Goal: Use online tool/utility: Utilize a website feature to perform a specific function

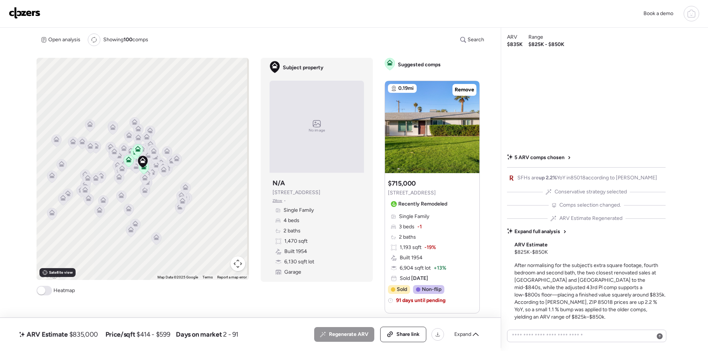
click at [17, 13] on img at bounding box center [25, 13] width 32 height 12
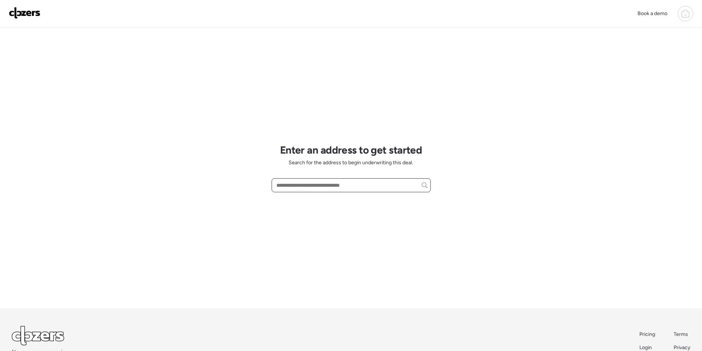
click at [306, 187] on input "text" at bounding box center [351, 185] width 153 height 10
paste input "**********"
click at [306, 199] on span "1145 E Eva St, Phoenix, AZ, 85020" at bounding box center [299, 198] width 48 height 7
type input "**********"
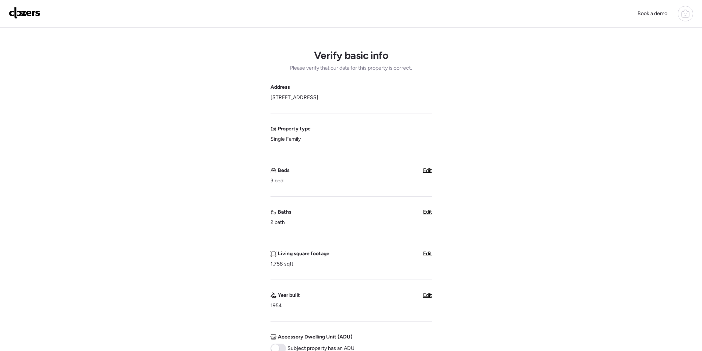
scroll to position [295, 0]
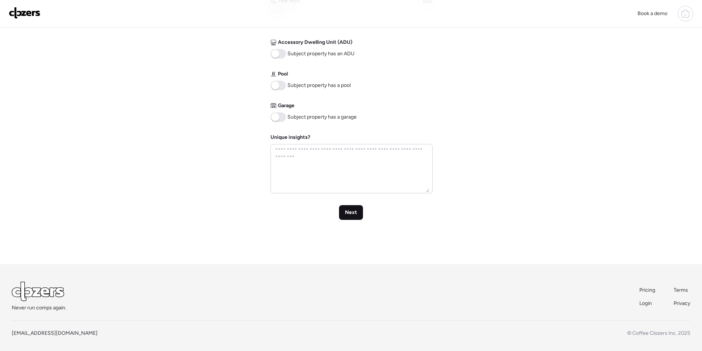
click at [352, 211] on span "Next" at bounding box center [351, 212] width 12 height 7
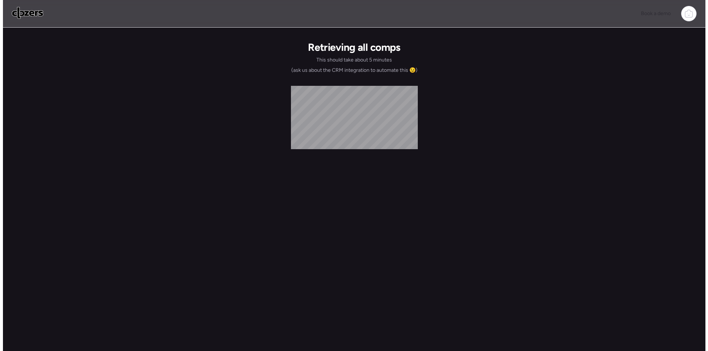
scroll to position [0, 0]
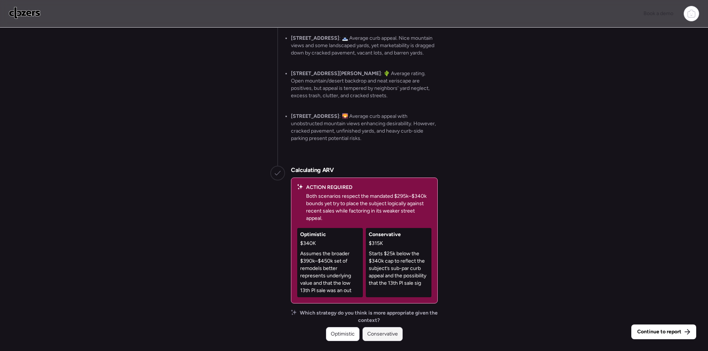
click at [383, 332] on span "Conservative" at bounding box center [382, 334] width 31 height 7
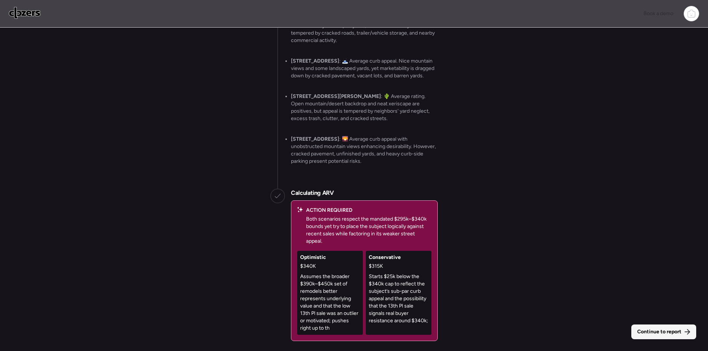
click at [661, 334] on span "Continue to report" at bounding box center [659, 332] width 44 height 7
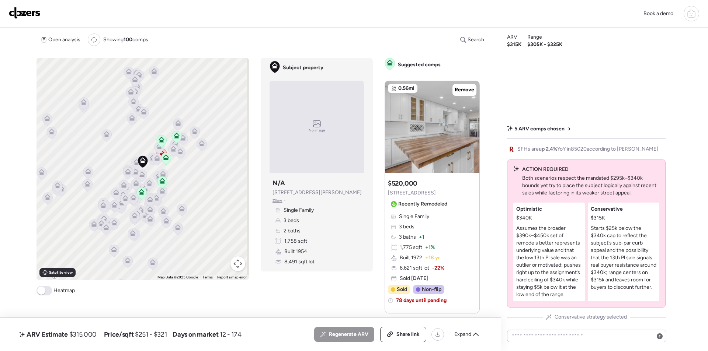
click at [470, 333] on span "Expand" at bounding box center [462, 334] width 17 height 7
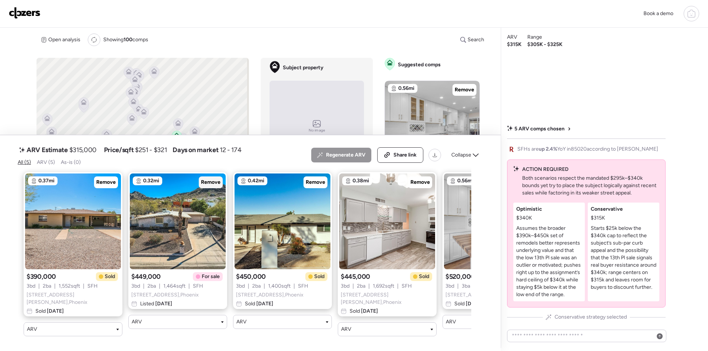
click at [214, 186] on span "Remove" at bounding box center [211, 182] width 20 height 7
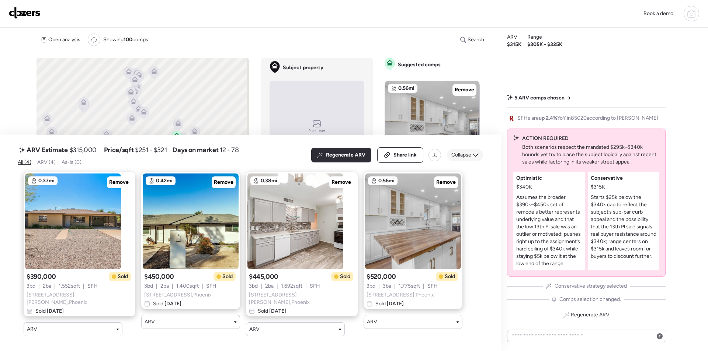
click at [471, 155] on div "Collapse" at bounding box center [465, 155] width 36 height 12
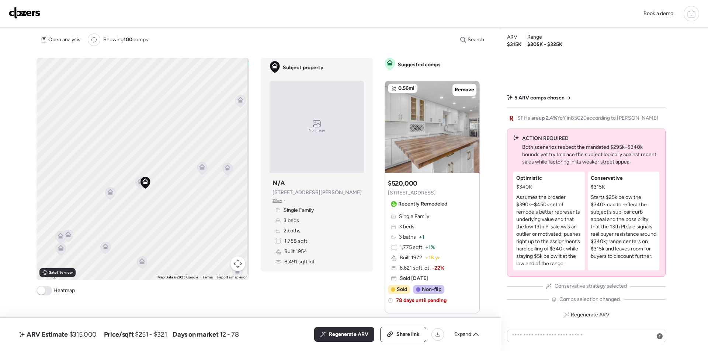
click at [138, 184] on icon at bounding box center [140, 183] width 5 height 2
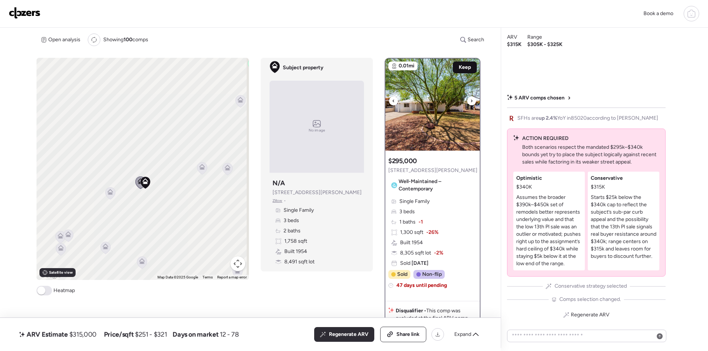
click at [459, 69] on span "Keep" at bounding box center [465, 67] width 12 height 7
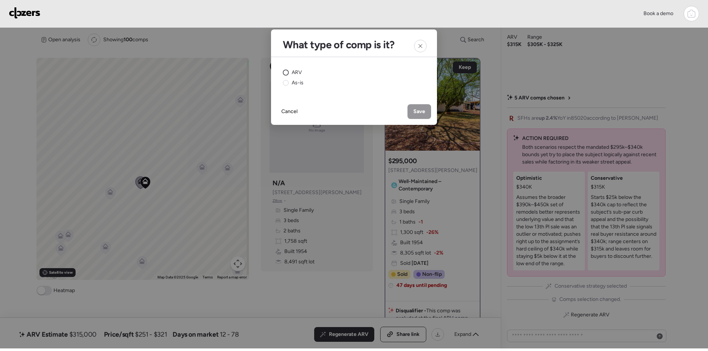
click at [294, 74] on span "ARV" at bounding box center [297, 72] width 10 height 7
click at [418, 108] on span "Save" at bounding box center [419, 111] width 12 height 7
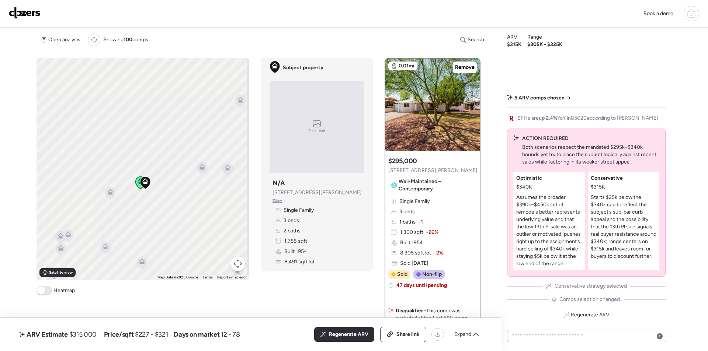
click at [107, 198] on icon at bounding box center [110, 193] width 10 height 12
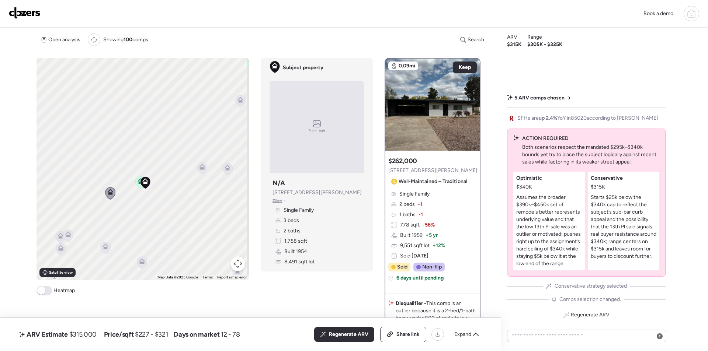
click at [203, 168] on icon at bounding box center [201, 168] width 5 height 2
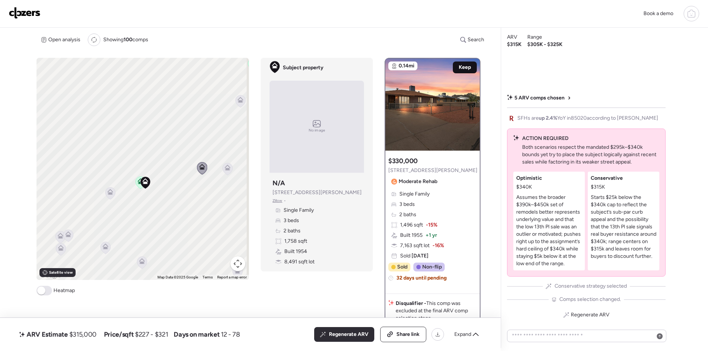
click at [465, 64] on span "Keep" at bounding box center [465, 67] width 12 height 7
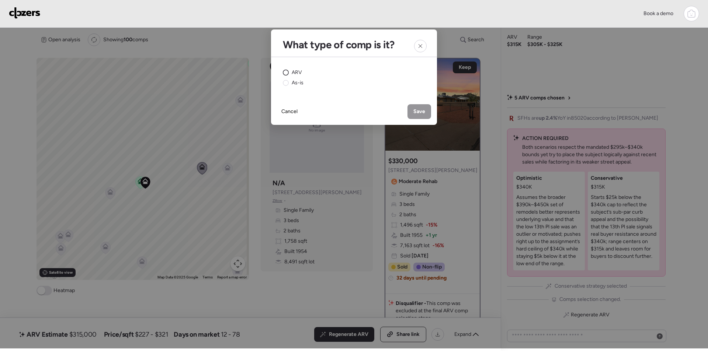
click at [295, 72] on span "ARV" at bounding box center [297, 72] width 10 height 7
click at [418, 111] on span "Save" at bounding box center [419, 111] width 12 height 7
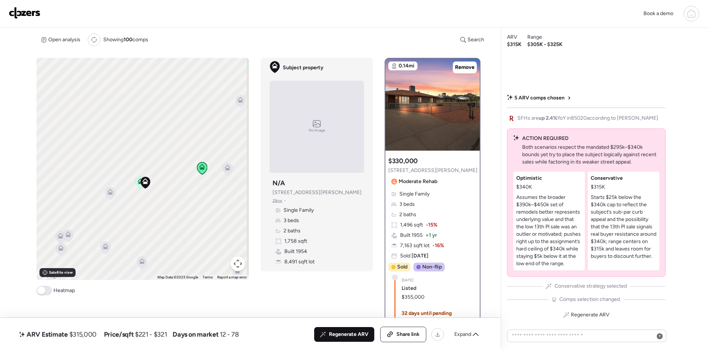
click at [343, 334] on span "Regenerate ARV" at bounding box center [348, 334] width 39 height 7
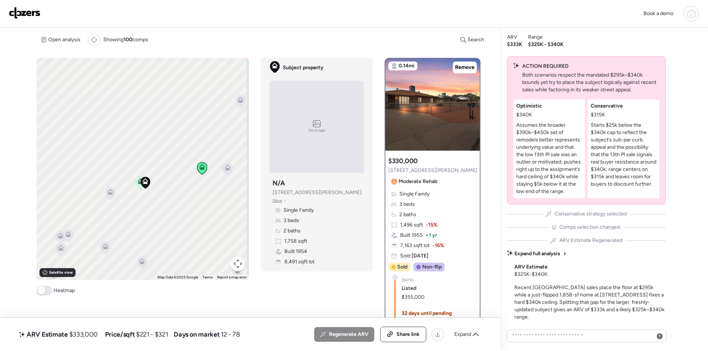
click at [80, 336] on span "$333,000" at bounding box center [83, 334] width 28 height 9
copy span "333,000"
drag, startPoint x: 397, startPoint y: 336, endPoint x: 395, endPoint y: 319, distance: 17.5
click at [397, 336] on span "Share link" at bounding box center [407, 334] width 23 height 7
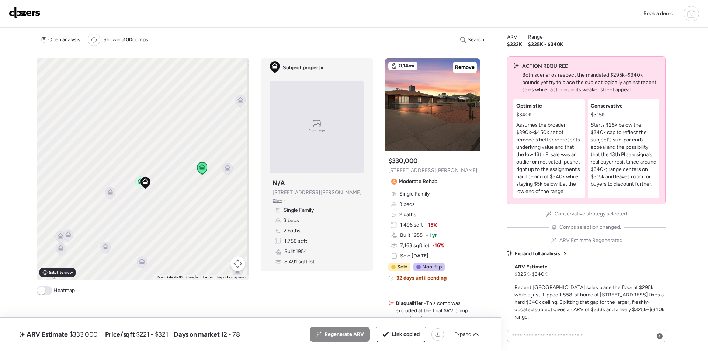
click at [19, 12] on img at bounding box center [25, 13] width 32 height 12
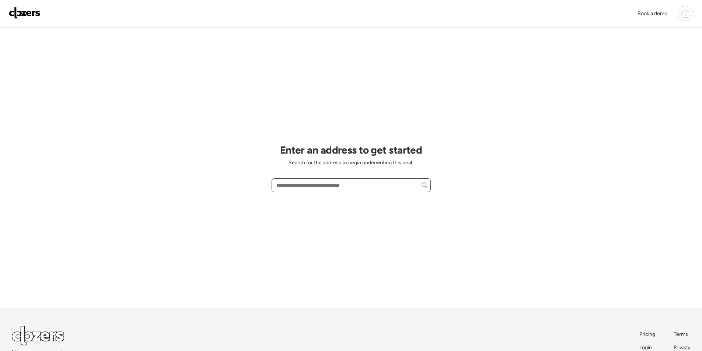
click at [298, 182] on input "text" at bounding box center [351, 185] width 153 height 10
paste input "**********"
click at [304, 201] on span "[STREET_ADDRESS]" at bounding box center [299, 198] width 48 height 7
type input "**********"
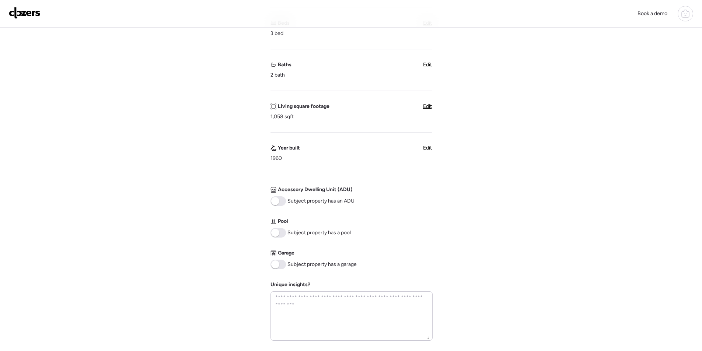
scroll to position [299, 0]
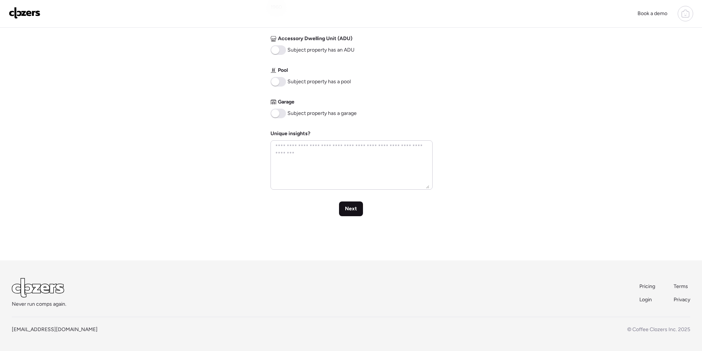
click at [355, 208] on span "Next" at bounding box center [351, 208] width 12 height 7
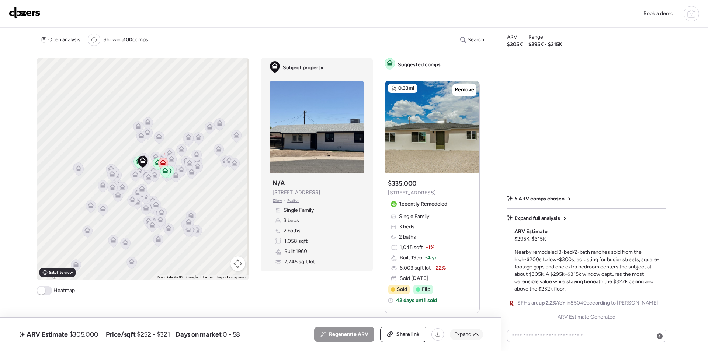
click at [470, 332] on span "Expand" at bounding box center [462, 334] width 17 height 7
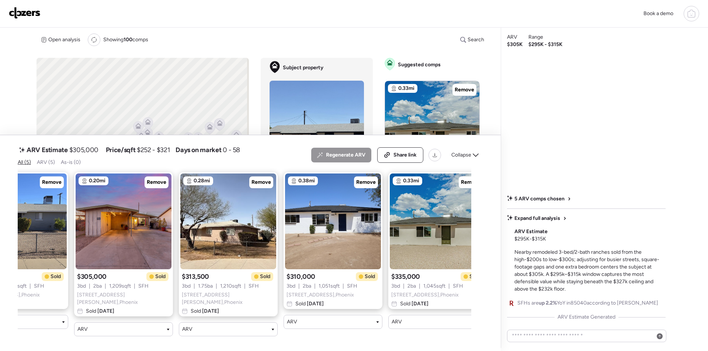
scroll to position [0, 76]
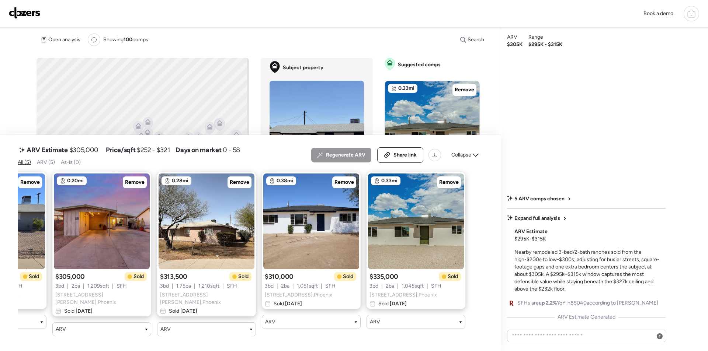
click at [462, 154] on span "Collapse" at bounding box center [461, 155] width 20 height 7
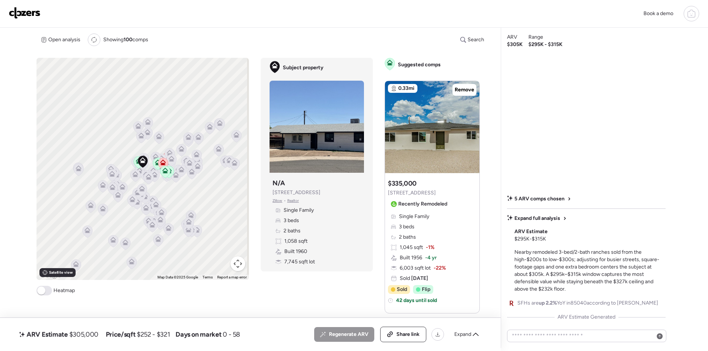
click at [85, 336] on span "$305,000" at bounding box center [83, 334] width 29 height 9
copy span "305,000"
click at [395, 336] on div "Share link" at bounding box center [403, 334] width 45 height 15
click at [23, 8] on img at bounding box center [25, 13] width 32 height 12
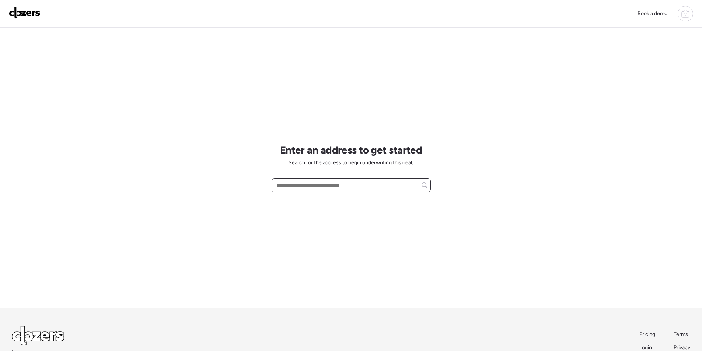
click at [322, 185] on input "text" at bounding box center [351, 185] width 153 height 10
paste input "**********"
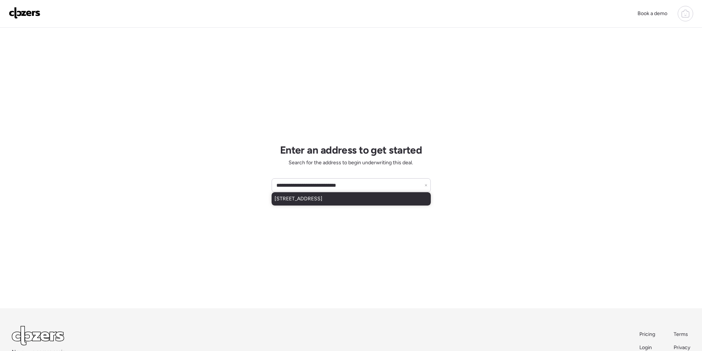
click at [309, 197] on span "840 N 61st Ln, Phoenix, AZ, 85043" at bounding box center [299, 198] width 48 height 7
type input "**********"
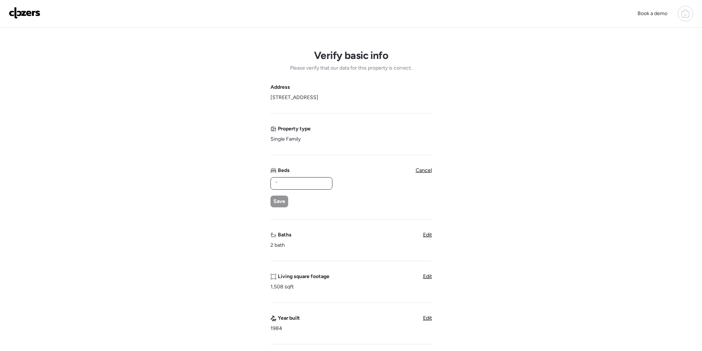
click at [309, 183] on input "text" at bounding box center [301, 183] width 55 height 10
type input "*"
click at [277, 201] on span "Save" at bounding box center [280, 201] width 12 height 7
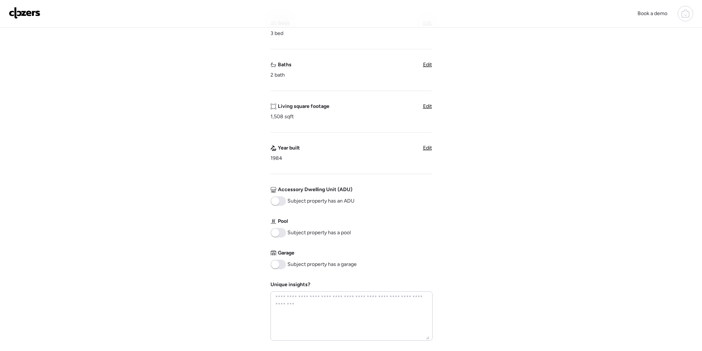
scroll to position [299, 0]
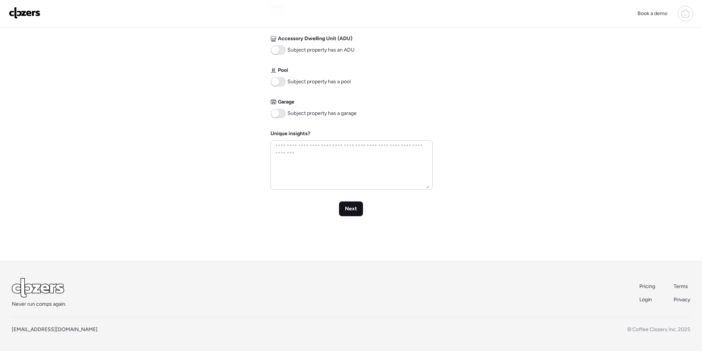
click at [354, 211] on span "Next" at bounding box center [351, 208] width 12 height 7
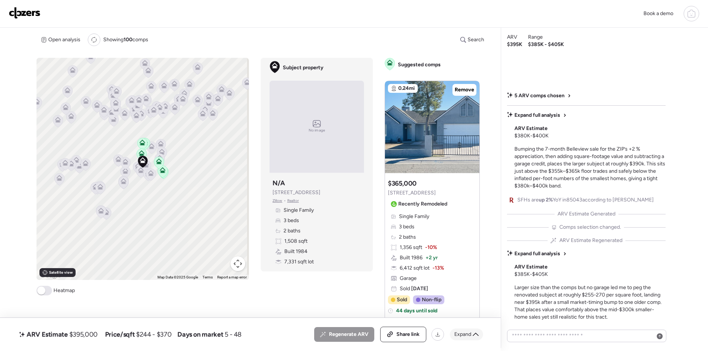
click at [461, 332] on span "Expand" at bounding box center [462, 334] width 17 height 7
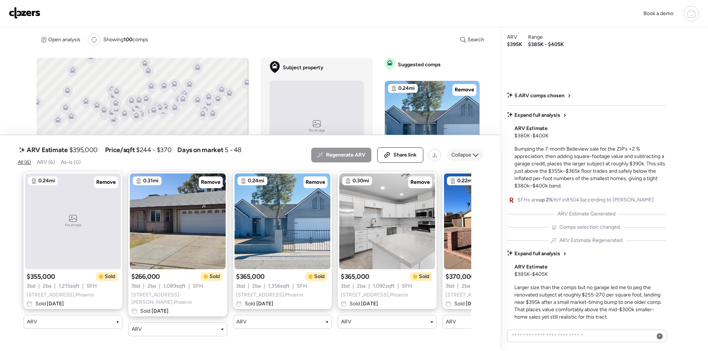
click at [463, 161] on div "Collapse" at bounding box center [465, 155] width 36 height 12
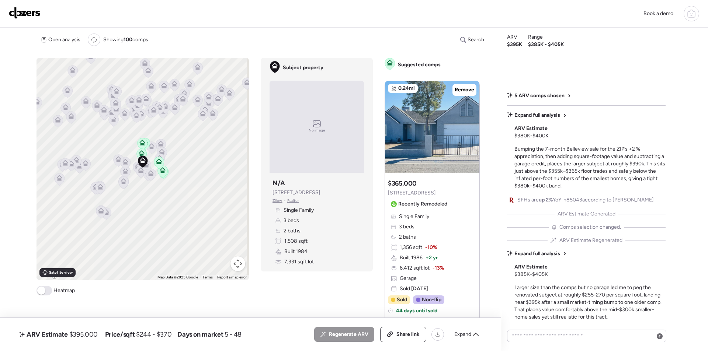
click at [89, 336] on span "$395,000" at bounding box center [83, 334] width 28 height 9
copy span "395,000"
click at [406, 338] on div "Share link" at bounding box center [403, 334] width 45 height 15
click at [31, 11] on img at bounding box center [25, 13] width 32 height 12
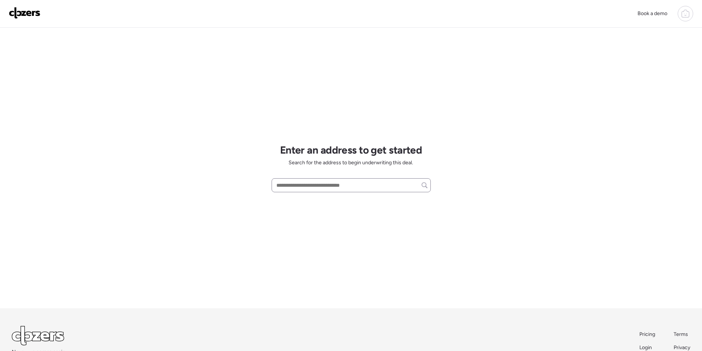
click at [312, 192] on div at bounding box center [351, 185] width 159 height 14
click at [309, 182] on input "text" at bounding box center [351, 185] width 153 height 10
paste input "**********"
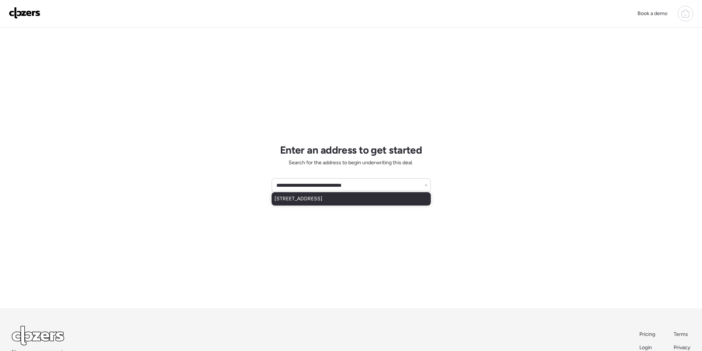
click at [308, 200] on span "[STREET_ADDRESS]" at bounding box center [299, 198] width 48 height 7
type input "**********"
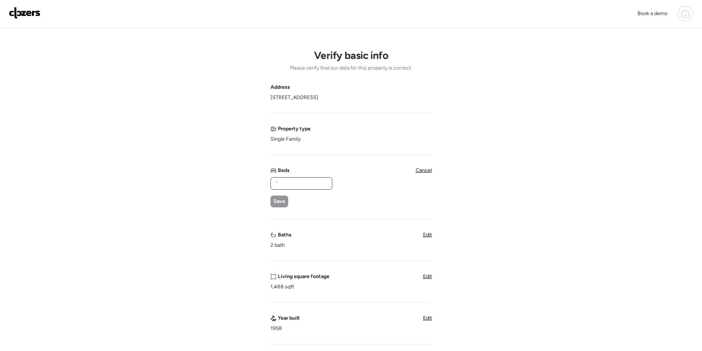
click at [293, 184] on input "text" at bounding box center [301, 183] width 55 height 10
type input "*"
click at [278, 202] on span "Save" at bounding box center [280, 201] width 12 height 7
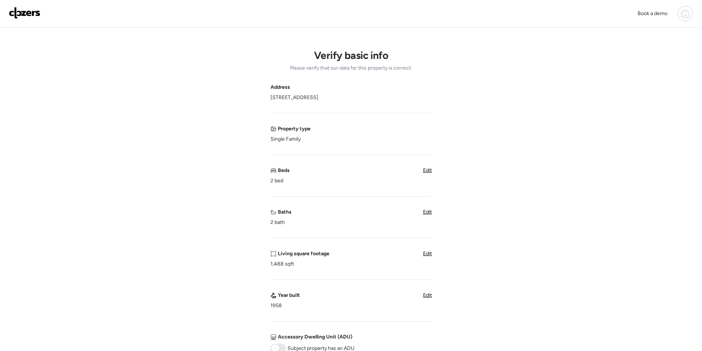
scroll to position [184, 0]
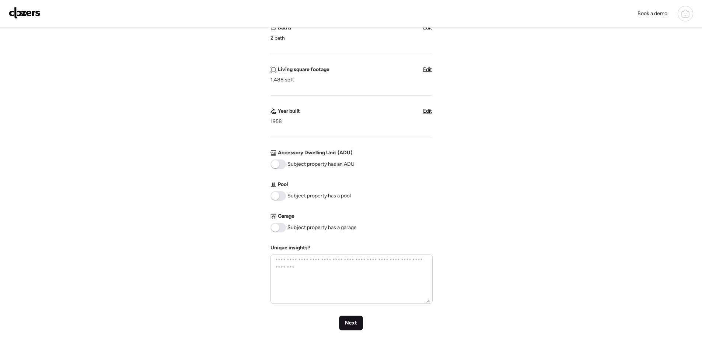
click at [352, 327] on span "Next" at bounding box center [351, 323] width 12 height 7
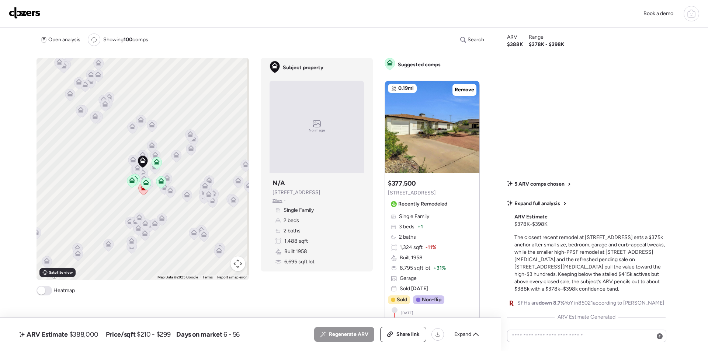
drag, startPoint x: 458, startPoint y: 338, endPoint x: 455, endPoint y: 331, distance: 7.6
click at [458, 338] on span "Expand" at bounding box center [462, 334] width 17 height 7
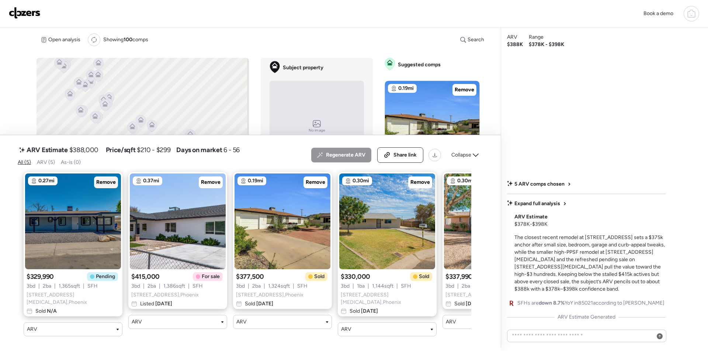
click at [102, 180] on div "Remove" at bounding box center [106, 183] width 24 height 12
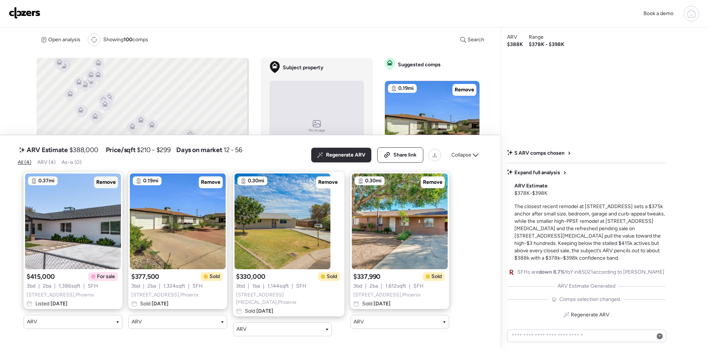
click at [105, 184] on span "Remove" at bounding box center [106, 182] width 20 height 7
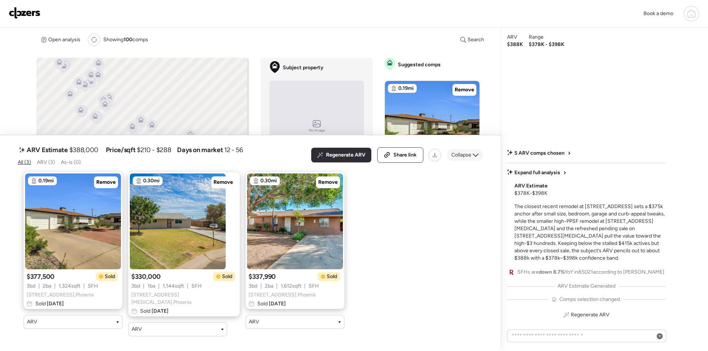
click at [459, 156] on span "Collapse" at bounding box center [461, 155] width 20 height 7
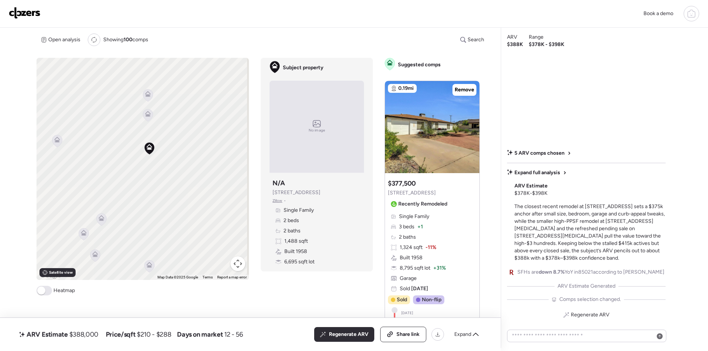
click at [147, 116] on icon at bounding box center [147, 115] width 5 height 2
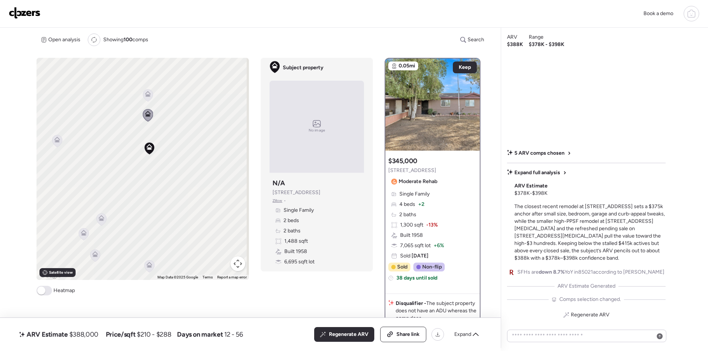
click at [147, 97] on icon at bounding box center [147, 95] width 5 height 2
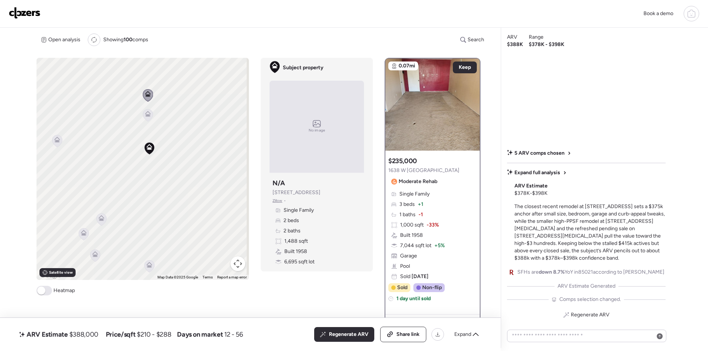
click at [56, 142] on icon at bounding box center [57, 141] width 5 height 2
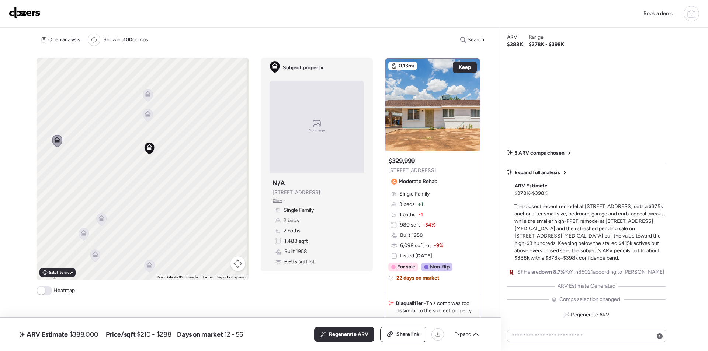
click at [102, 226] on div at bounding box center [101, 220] width 10 height 14
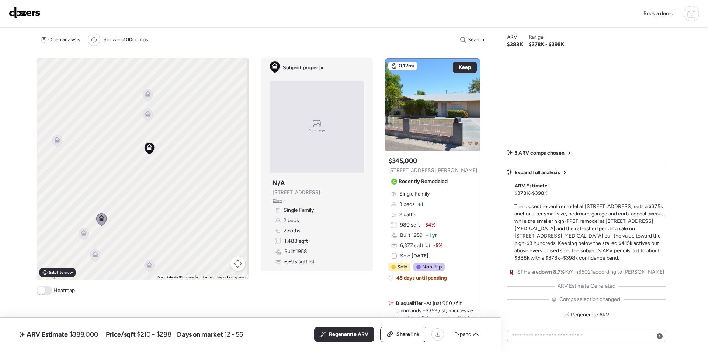
click at [83, 233] on icon at bounding box center [84, 233] width 6 height 6
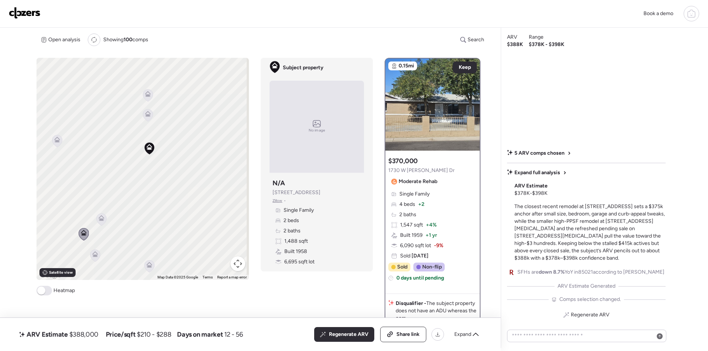
click at [100, 217] on icon at bounding box center [101, 218] width 6 height 6
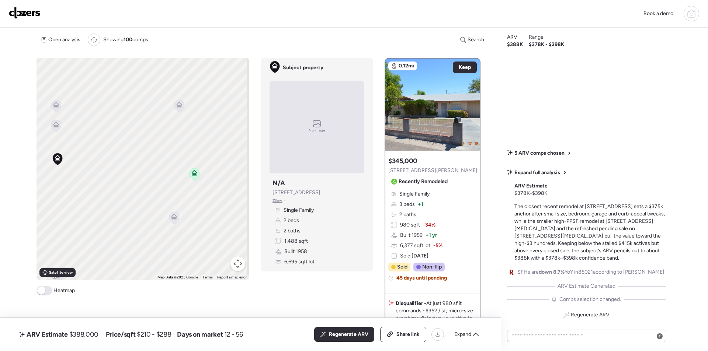
drag, startPoint x: 192, startPoint y: 194, endPoint x: 123, endPoint y: 183, distance: 70.5
click at [94, 204] on div "To activate drag with keyboard, press Alt + Enter. Once in keyboard drag state,…" at bounding box center [143, 169] width 212 height 222
click at [184, 104] on icon at bounding box center [187, 103] width 6 height 6
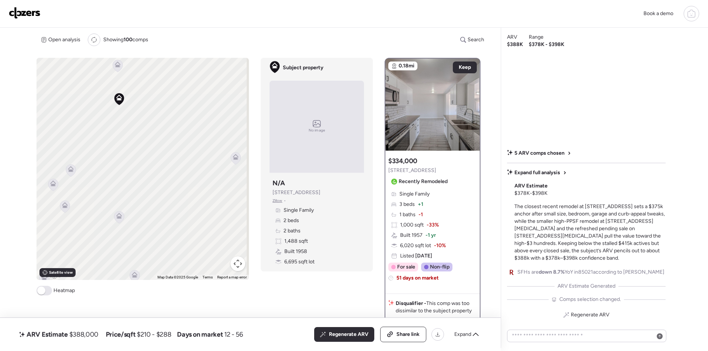
drag, startPoint x: 178, startPoint y: 177, endPoint x: 235, endPoint y: 115, distance: 84.6
click at [235, 115] on div "To activate drag with keyboard, press Alt + Enter. Once in keyboard drag state,…" at bounding box center [143, 169] width 212 height 222
click at [59, 186] on icon at bounding box center [55, 183] width 10 height 13
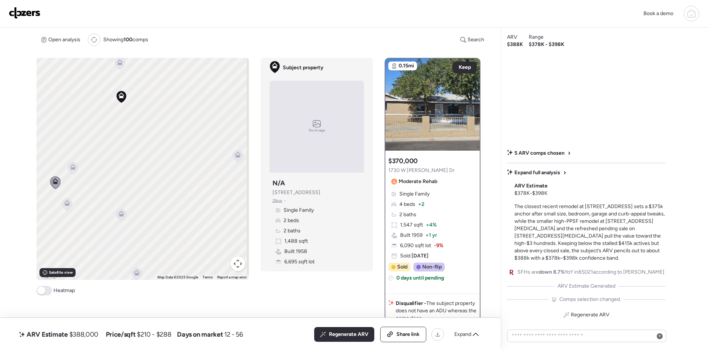
click at [59, 188] on icon at bounding box center [55, 183] width 10 height 13
click at [66, 205] on icon at bounding box center [67, 205] width 5 height 2
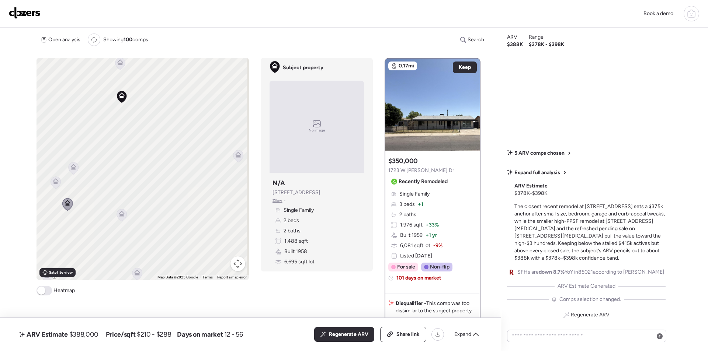
click at [120, 214] on icon at bounding box center [122, 214] width 6 height 6
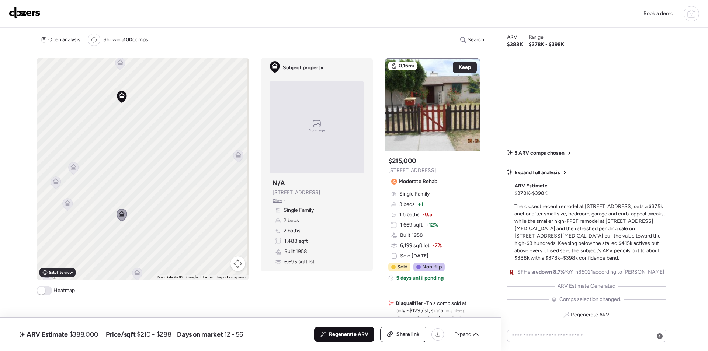
click at [345, 334] on span "Regenerate ARV" at bounding box center [348, 334] width 39 height 7
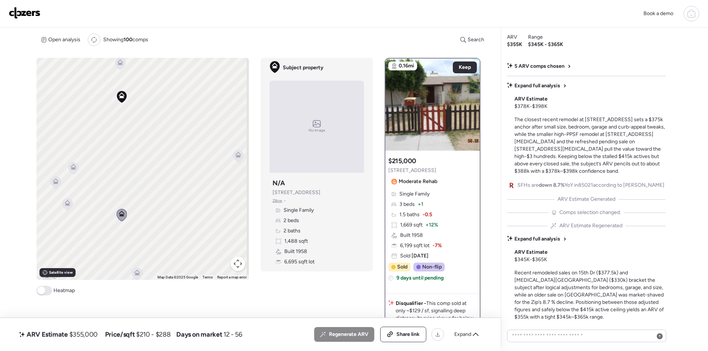
click at [80, 334] on span "$355,000" at bounding box center [83, 334] width 28 height 9
copy span "355,000"
click at [406, 338] on span "Share link" at bounding box center [407, 334] width 23 height 7
click at [35, 15] on img at bounding box center [25, 13] width 32 height 12
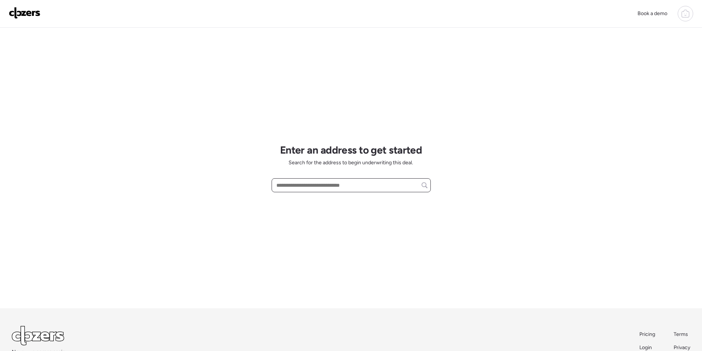
click at [291, 188] on input "text" at bounding box center [351, 185] width 153 height 10
paste input "**********"
click at [296, 202] on span "[STREET_ADDRESS]" at bounding box center [299, 198] width 48 height 7
type input "**********"
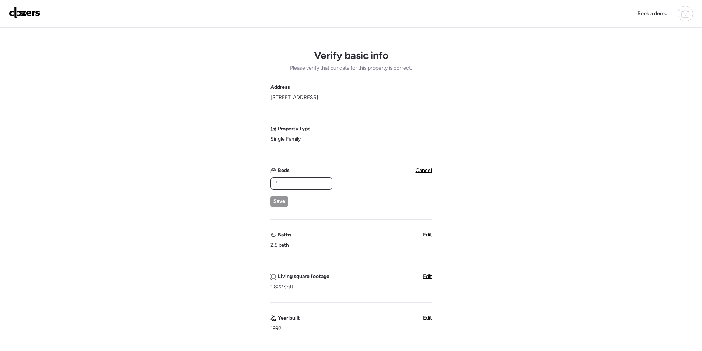
click at [316, 185] on input "text" at bounding box center [301, 183] width 55 height 10
type input "*"
click at [283, 198] on div "Save" at bounding box center [280, 202] width 18 height 12
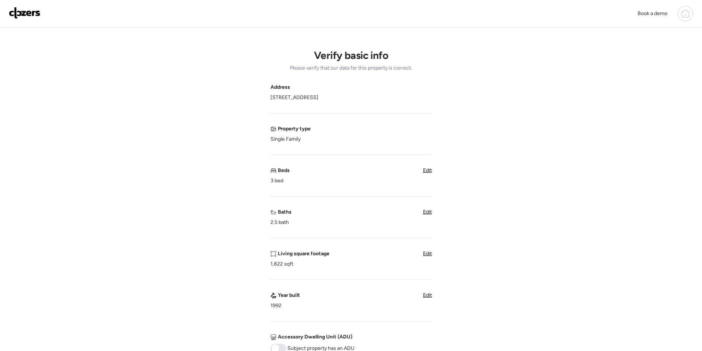
drag, startPoint x: 431, startPoint y: 170, endPoint x: 346, endPoint y: 183, distance: 86.1
click at [431, 170] on span "Edit" at bounding box center [427, 170] width 9 height 6
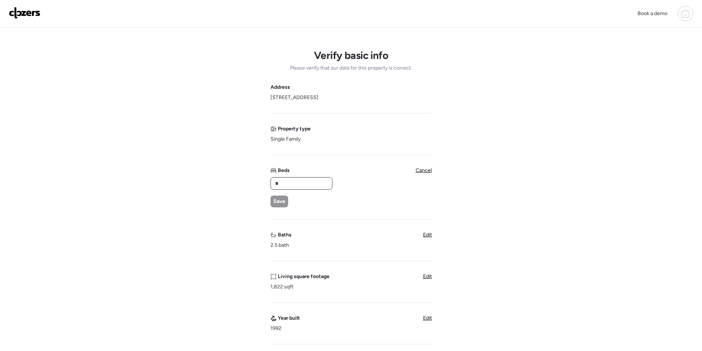
click at [302, 185] on input "*" at bounding box center [301, 183] width 55 height 10
drag, startPoint x: 302, startPoint y: 185, endPoint x: 276, endPoint y: 197, distance: 27.9
click at [300, 185] on input "*" at bounding box center [301, 183] width 55 height 10
type input "*"
click at [275, 199] on span "Save" at bounding box center [280, 201] width 12 height 7
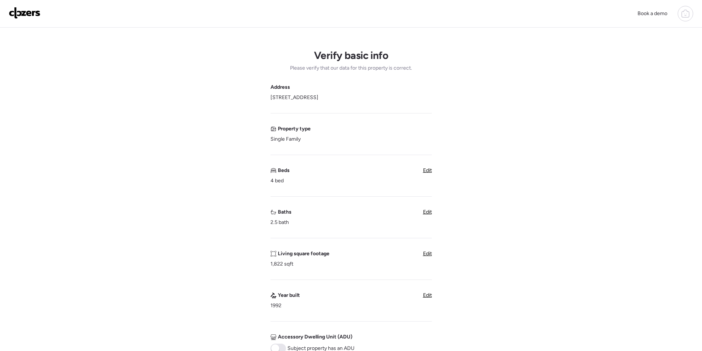
click at [431, 213] on span "Edit" at bounding box center [427, 212] width 9 height 6
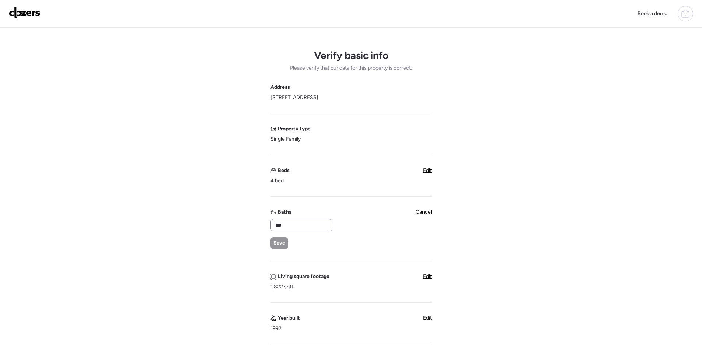
click at [309, 230] on div "***" at bounding box center [302, 225] width 62 height 13
click at [309, 230] on input "***" at bounding box center [301, 225] width 55 height 10
click at [308, 228] on input "***" at bounding box center [301, 225] width 55 height 10
click at [292, 225] on input "****" at bounding box center [301, 225] width 55 height 10
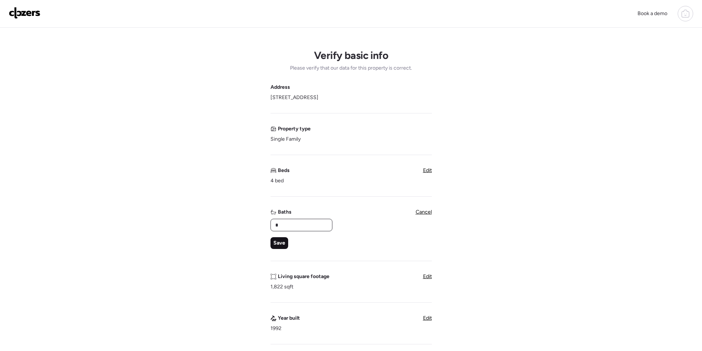
type input "*"
click at [280, 239] on div "Save" at bounding box center [280, 243] width 18 height 12
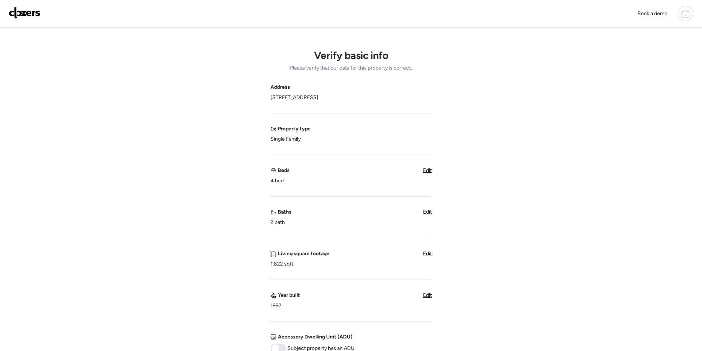
scroll to position [184, 0]
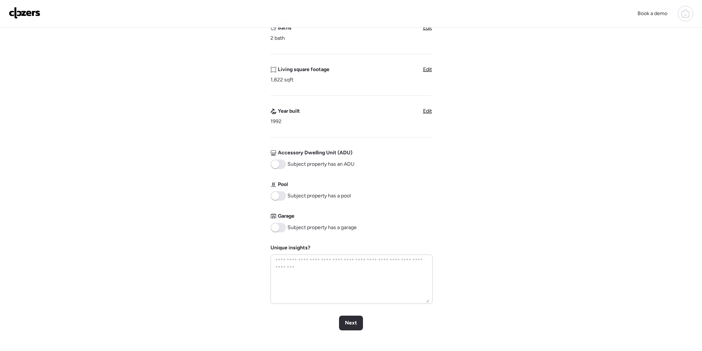
click at [284, 232] on span at bounding box center [278, 228] width 15 height 10
drag, startPoint x: 351, startPoint y: 328, endPoint x: 365, endPoint y: 333, distance: 14.8
click at [351, 329] on div "Next" at bounding box center [351, 323] width 24 height 15
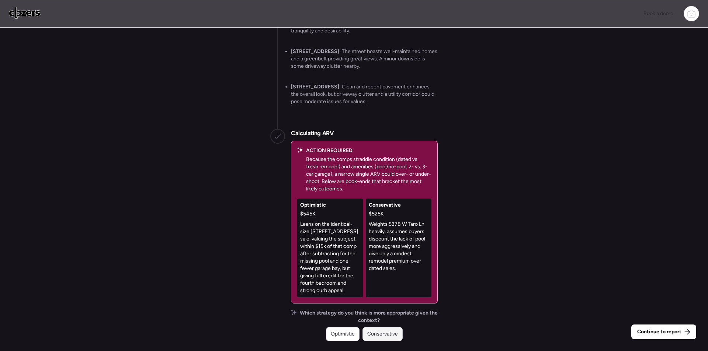
drag, startPoint x: 376, startPoint y: 333, endPoint x: 575, endPoint y: 324, distance: 198.9
click at [376, 333] on span "Conservative" at bounding box center [382, 334] width 31 height 7
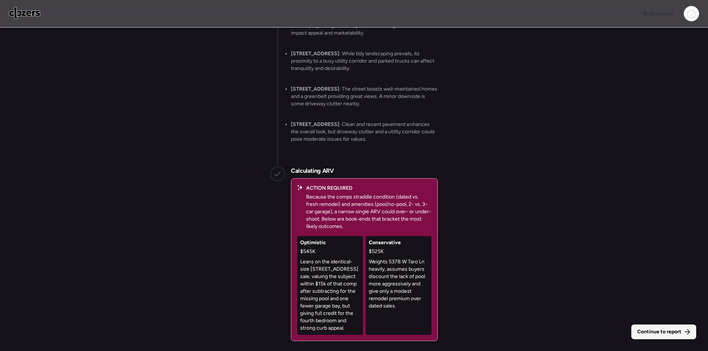
click at [668, 333] on span "Continue to report" at bounding box center [659, 332] width 44 height 7
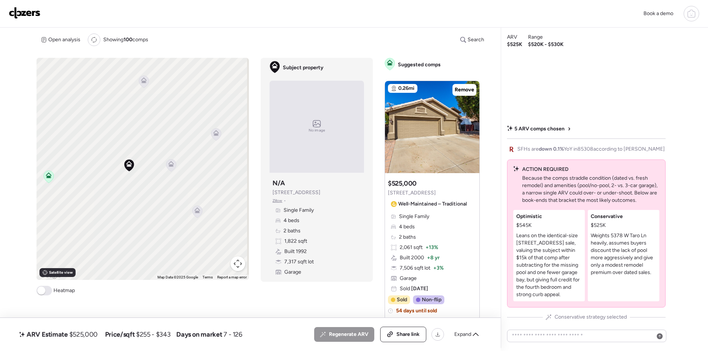
drag, startPoint x: 121, startPoint y: 202, endPoint x: 16, endPoint y: 170, distance: 109.8
click at [173, 170] on icon at bounding box center [171, 165] width 10 height 13
click at [172, 164] on icon at bounding box center [170, 162] width 6 height 3
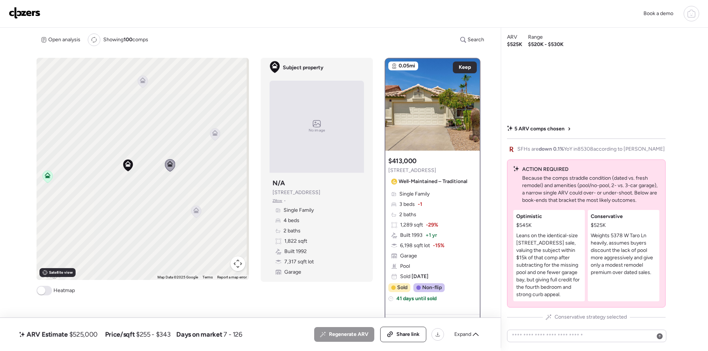
click at [217, 135] on icon at bounding box center [215, 134] width 10 height 12
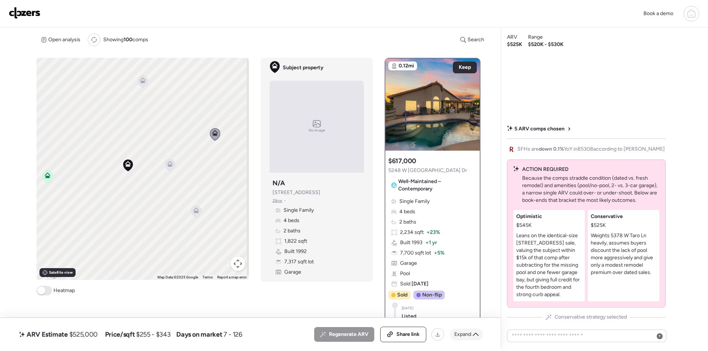
click at [465, 335] on span "Expand" at bounding box center [462, 334] width 17 height 7
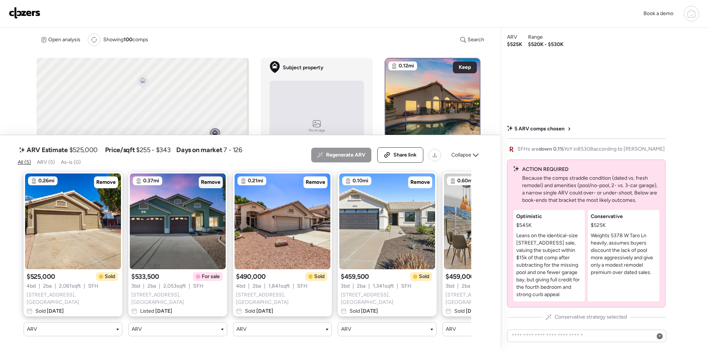
click at [215, 182] on span "Remove" at bounding box center [211, 182] width 20 height 7
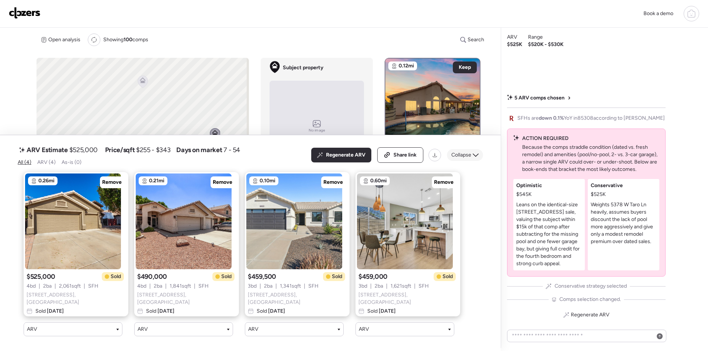
click at [461, 156] on span "Collapse" at bounding box center [461, 155] width 20 height 7
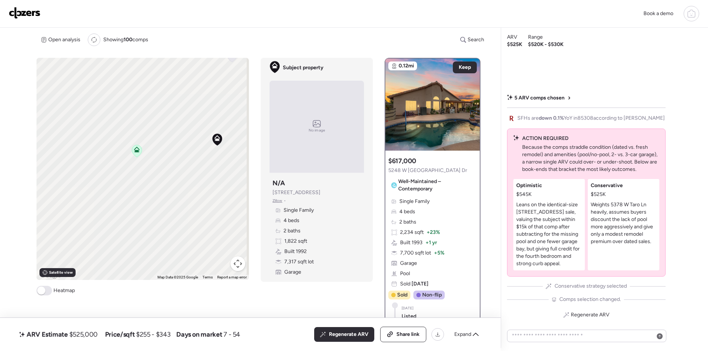
drag, startPoint x: 114, startPoint y: 202, endPoint x: 207, endPoint y: 176, distance: 96.3
click at [209, 176] on div "To activate drag with keyboard, press Alt + Enter. Once in keyboard drag state,…" at bounding box center [143, 169] width 212 height 222
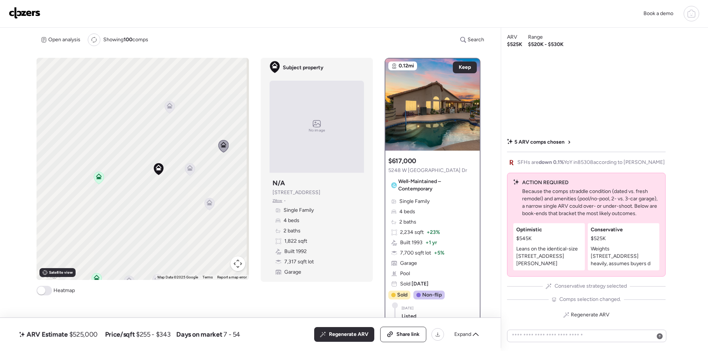
drag, startPoint x: 181, startPoint y: 195, endPoint x: 112, endPoint y: 228, distance: 76.8
click at [110, 232] on div "To activate drag with keyboard, press Alt + Enter. Once in keyboard drag state,…" at bounding box center [143, 169] width 212 height 222
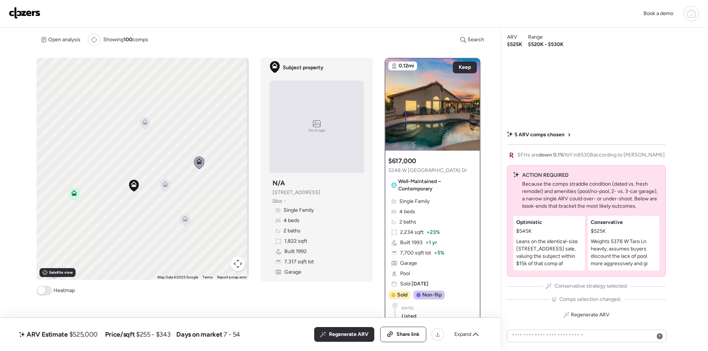
click at [148, 122] on icon at bounding box center [145, 123] width 10 height 12
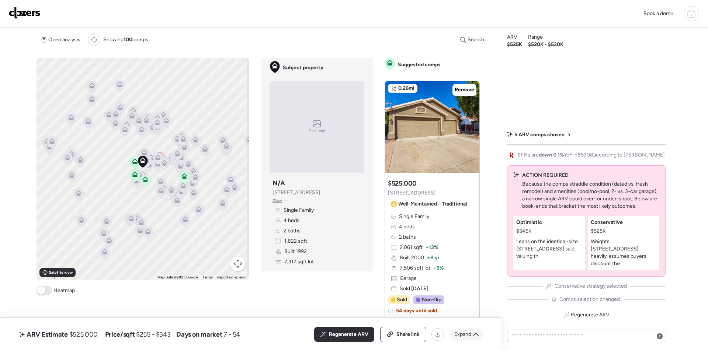
click at [478, 334] on icon at bounding box center [476, 335] width 6 height 6
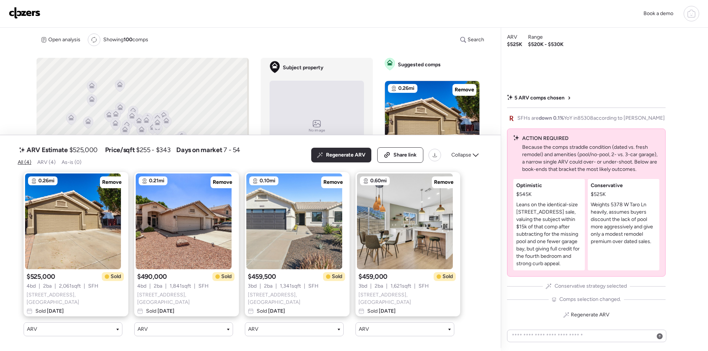
drag, startPoint x: 462, startPoint y: 151, endPoint x: 413, endPoint y: 166, distance: 51.4
click at [462, 151] on div "Collapse" at bounding box center [465, 155] width 36 height 12
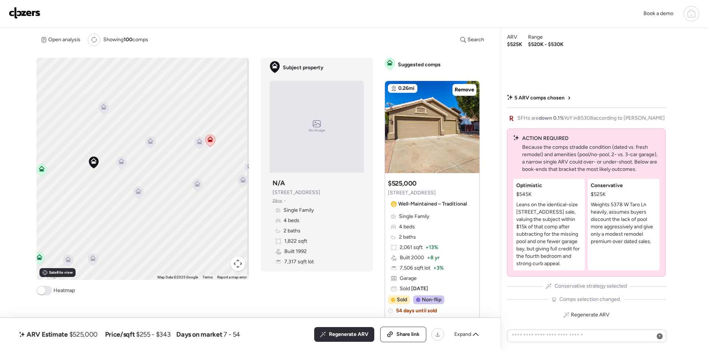
click at [122, 163] on icon at bounding box center [121, 163] width 5 height 2
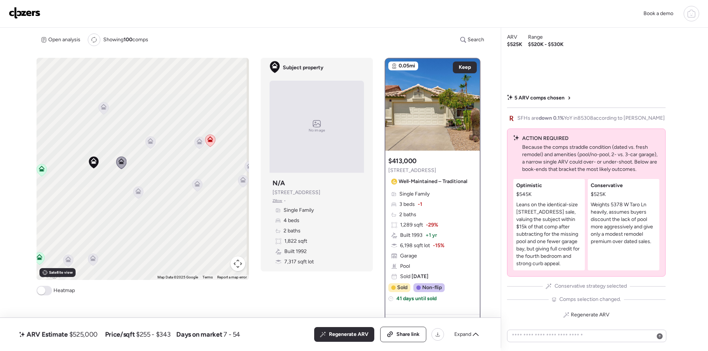
click at [138, 190] on icon at bounding box center [138, 189] width 6 height 3
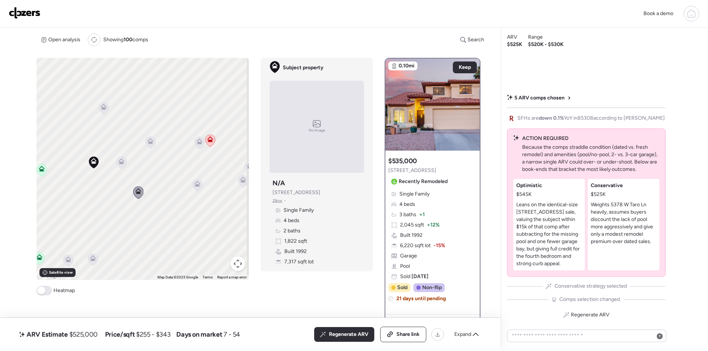
click at [150, 144] on icon at bounding box center [150, 143] width 5 height 2
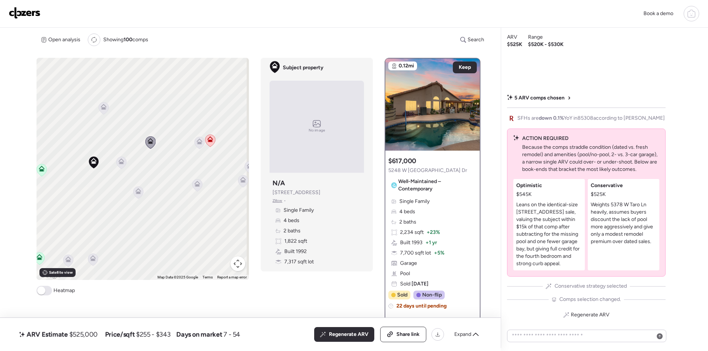
click at [103, 114] on icon at bounding box center [104, 108] width 10 height 12
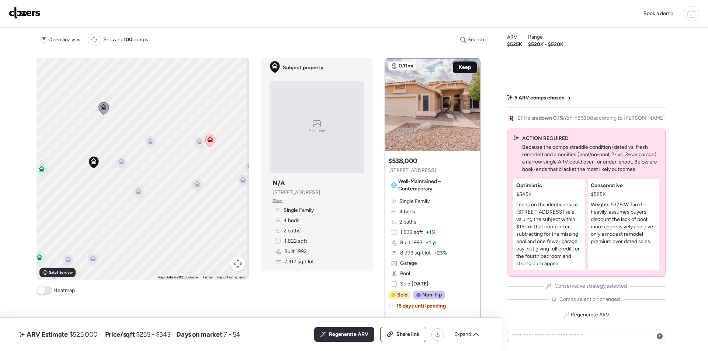
click at [459, 63] on div "Keep" at bounding box center [465, 68] width 24 height 12
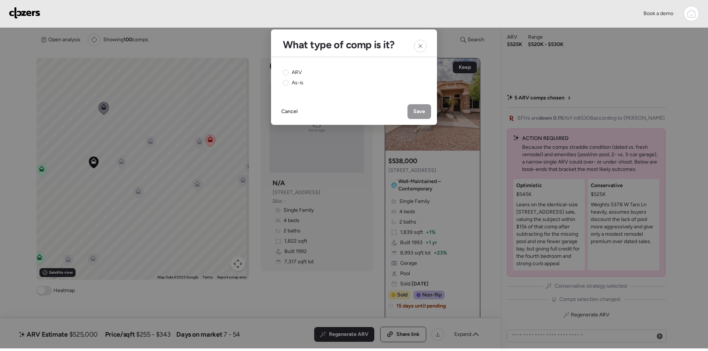
click at [294, 72] on span "ARV" at bounding box center [297, 72] width 10 height 7
drag, startPoint x: 418, startPoint y: 110, endPoint x: 438, endPoint y: 163, distance: 56.1
click at [419, 111] on span "Save" at bounding box center [419, 111] width 12 height 7
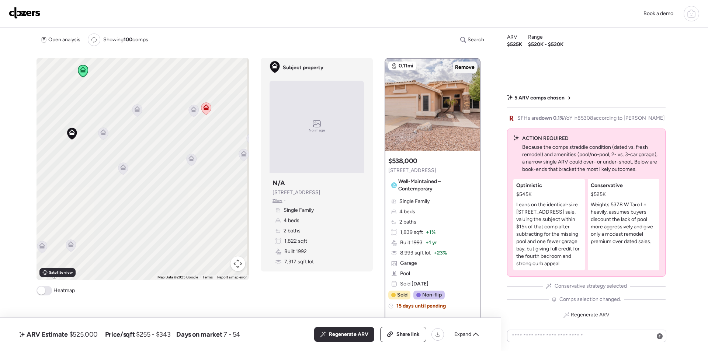
click at [459, 65] on span "Remove" at bounding box center [465, 67] width 20 height 7
click at [189, 159] on icon at bounding box center [191, 159] width 6 height 6
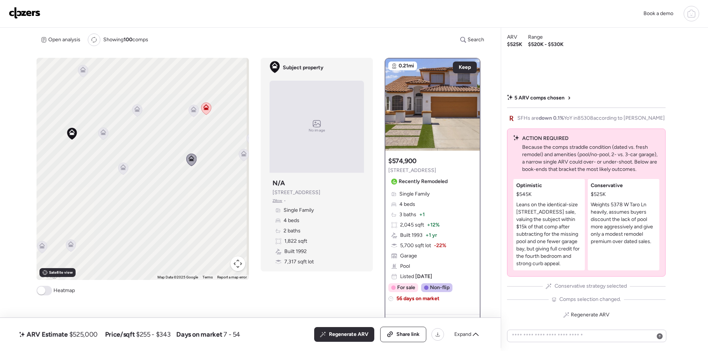
click at [195, 112] on icon at bounding box center [194, 110] width 6 height 6
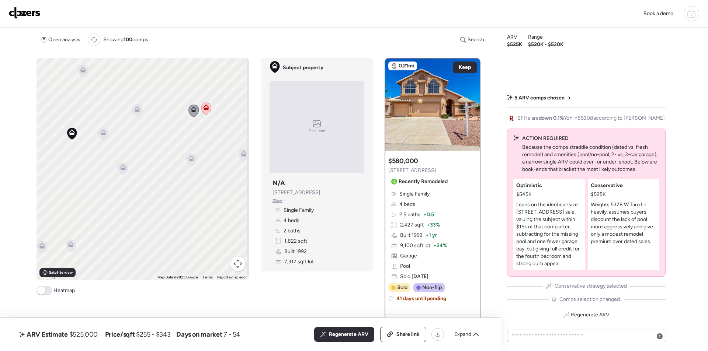
click at [244, 157] on icon at bounding box center [244, 155] width 10 height 12
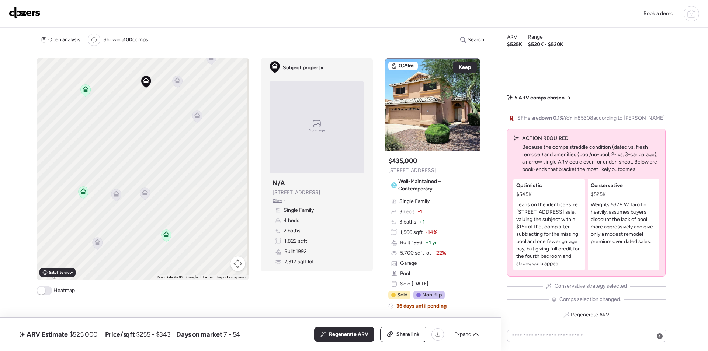
drag, startPoint x: 146, startPoint y: 197, endPoint x: 210, endPoint y: 150, distance: 78.9
click at [220, 146] on div "To activate drag with keyboard, press Alt + Enter. Once in keyboard drag state,…" at bounding box center [143, 169] width 212 height 222
click at [113, 198] on icon at bounding box center [117, 196] width 10 height 12
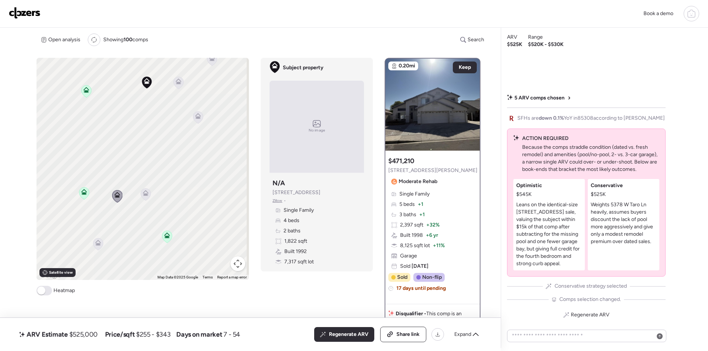
click at [147, 196] on icon at bounding box center [145, 195] width 5 height 2
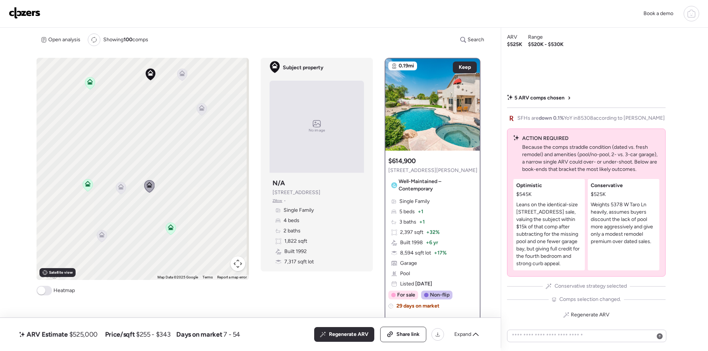
drag, startPoint x: 130, startPoint y: 206, endPoint x: 129, endPoint y: 201, distance: 5.9
click at [140, 181] on div "To activate drag with keyboard, press Alt + Enter. Once in keyboard drag state,…" at bounding box center [143, 169] width 212 height 222
click at [106, 220] on icon at bounding box center [106, 220] width 5 height 2
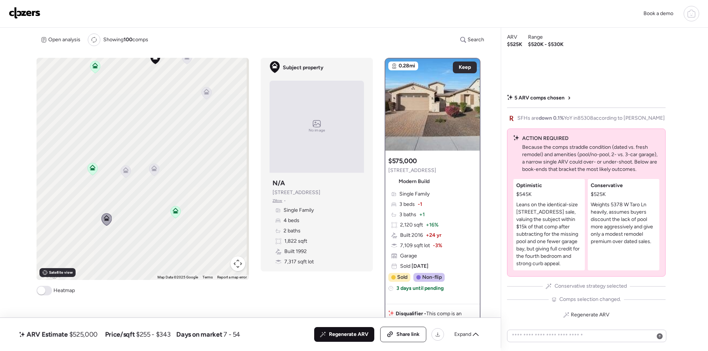
click at [329, 338] on div "Regenerate ARV" at bounding box center [344, 334] width 60 height 15
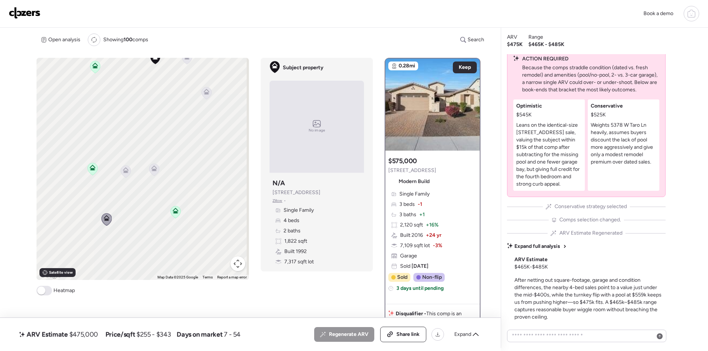
click at [90, 333] on span "$475,000" at bounding box center [83, 334] width 29 height 9
copy span "475,000"
click at [401, 328] on div "Share link" at bounding box center [403, 334] width 45 height 15
click at [33, 15] on img at bounding box center [25, 13] width 32 height 12
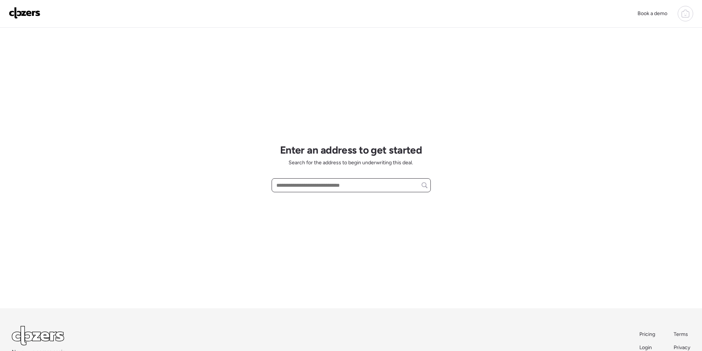
click at [354, 184] on input "text" at bounding box center [351, 185] width 153 height 10
paste input "**********"
click at [318, 199] on span "[STREET_ADDRESS]" at bounding box center [299, 198] width 48 height 7
type input "**********"
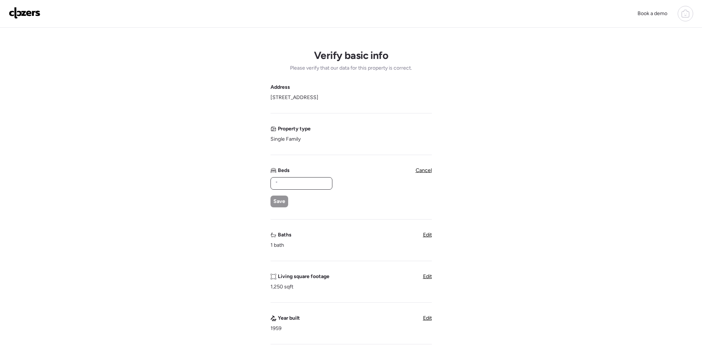
click at [284, 184] on input "text" at bounding box center [301, 183] width 55 height 10
type input "*"
click at [282, 201] on span "Save" at bounding box center [280, 201] width 12 height 7
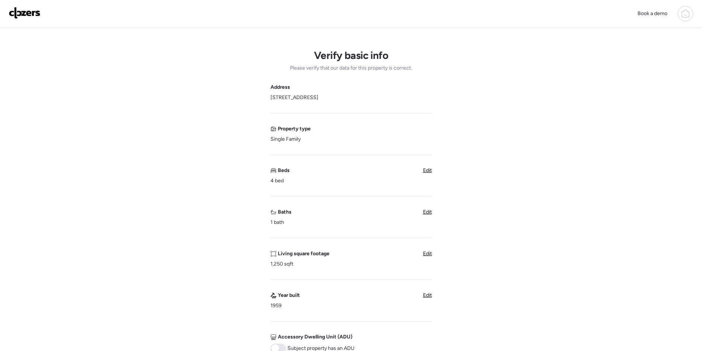
click at [432, 215] on div "Verify basic info Please verify that our data for this property is correct. Add…" at bounding box center [351, 294] width 691 height 532
click at [431, 213] on span "Edit" at bounding box center [427, 212] width 9 height 6
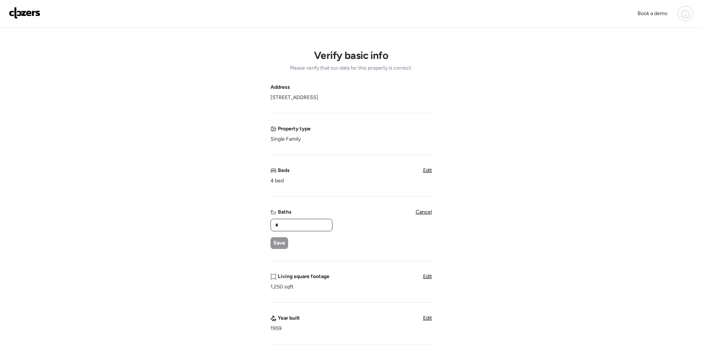
click at [299, 227] on input "*" at bounding box center [301, 225] width 55 height 10
type input "*"
click at [281, 240] on span "Save" at bounding box center [280, 243] width 12 height 7
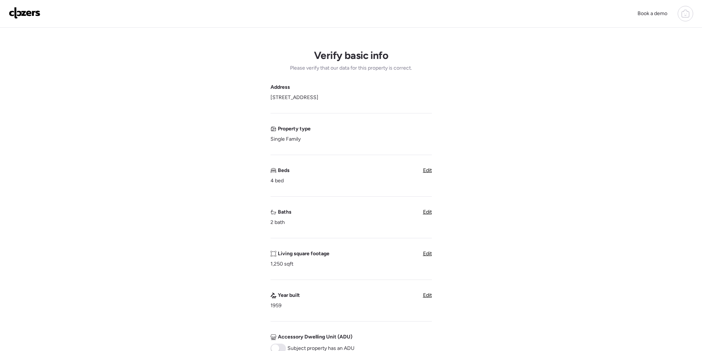
scroll to position [184, 0]
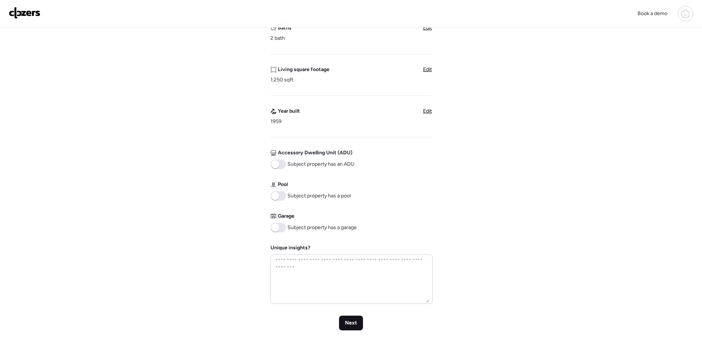
click at [350, 326] on span "Next" at bounding box center [351, 323] width 12 height 7
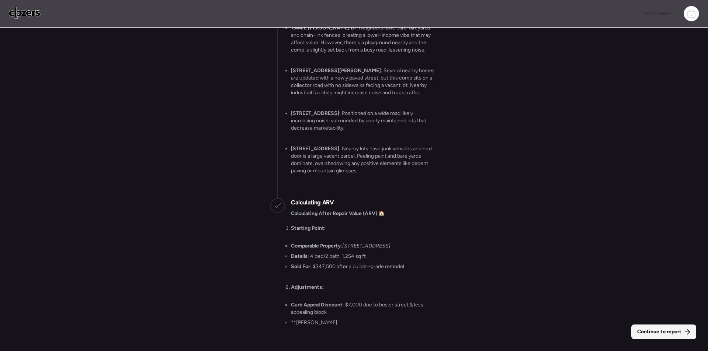
click at [650, 333] on span "Continue to report" at bounding box center [659, 332] width 44 height 7
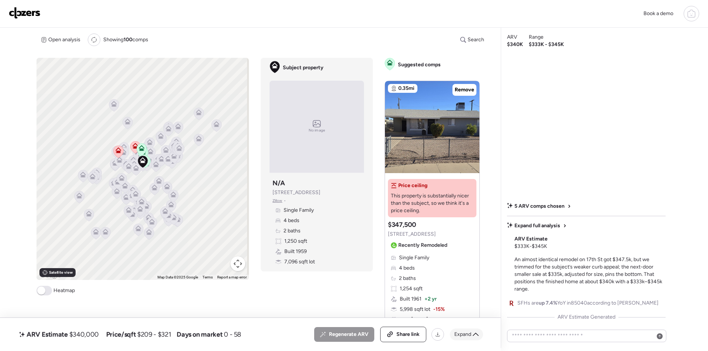
click at [461, 335] on span "Expand" at bounding box center [462, 334] width 17 height 7
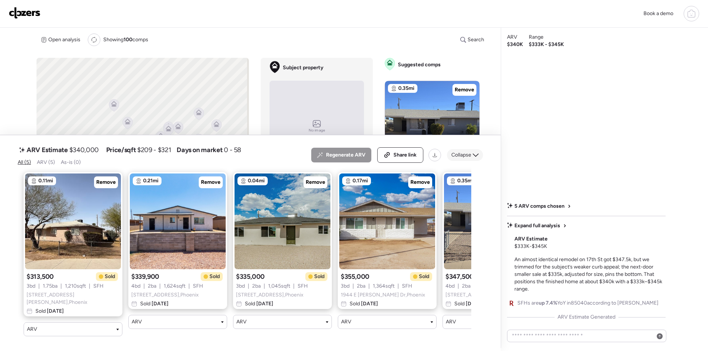
drag, startPoint x: 469, startPoint y: 157, endPoint x: 472, endPoint y: 161, distance: 5.2
click at [468, 157] on span "Collapse" at bounding box center [461, 155] width 20 height 7
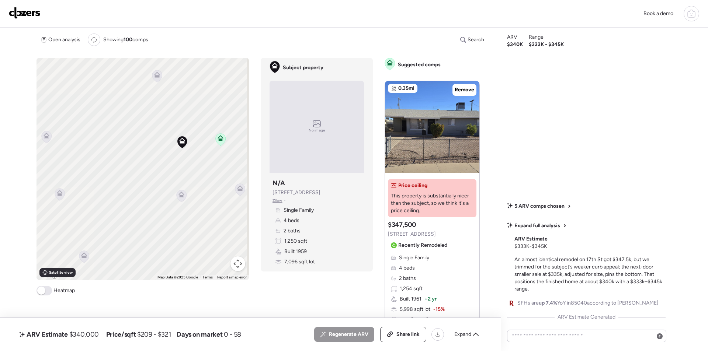
drag, startPoint x: 208, startPoint y: 157, endPoint x: 246, endPoint y: 140, distance: 42.1
click at [247, 140] on div "To activate drag with keyboard, press Alt + Enter. Once in keyboard drag state,…" at bounding box center [261, 203] width 449 height 291
click at [205, 181] on icon at bounding box center [205, 181] width 6 height 6
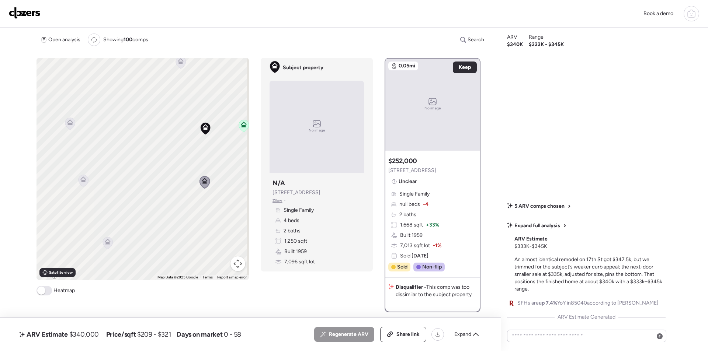
click at [105, 240] on icon at bounding box center [108, 242] width 6 height 6
click at [83, 178] on icon at bounding box center [84, 180] width 6 height 6
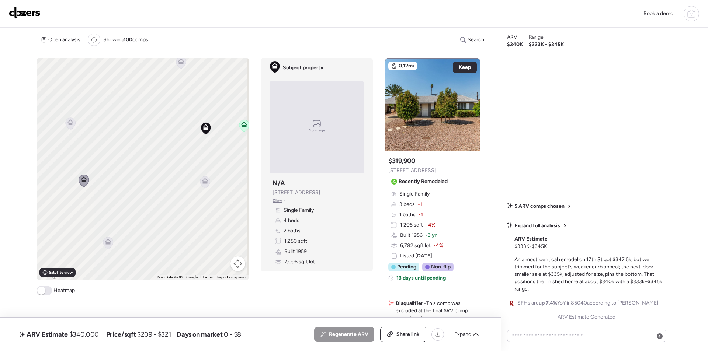
click at [71, 126] on icon at bounding box center [71, 124] width 10 height 12
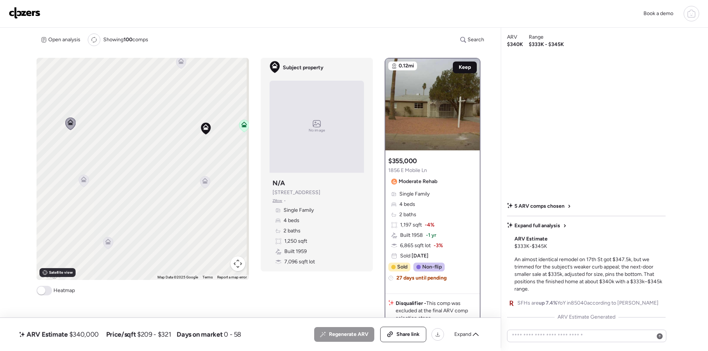
click at [461, 68] on span "Keep" at bounding box center [465, 67] width 12 height 7
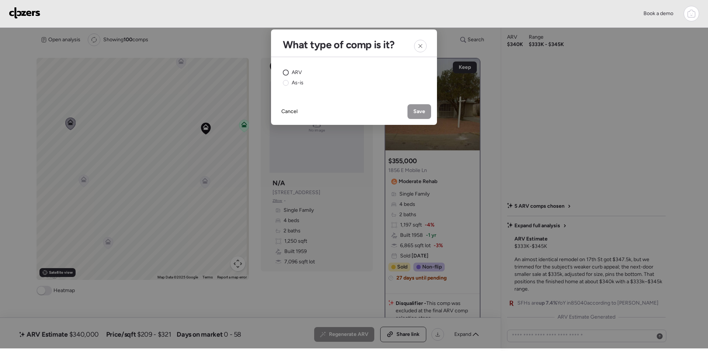
click at [290, 70] on div "ARV" at bounding box center [292, 72] width 19 height 7
click at [417, 110] on span "Save" at bounding box center [419, 111] width 12 height 7
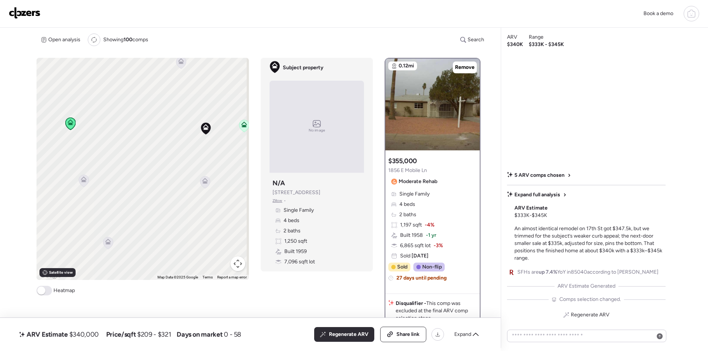
click at [181, 66] on icon at bounding box center [181, 62] width 10 height 12
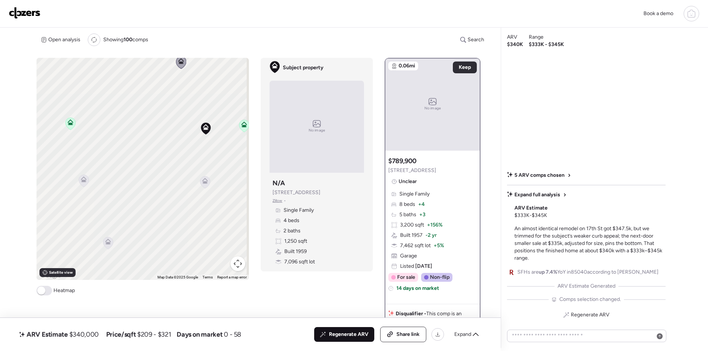
click at [339, 333] on span "Regenerate ARV" at bounding box center [348, 334] width 39 height 7
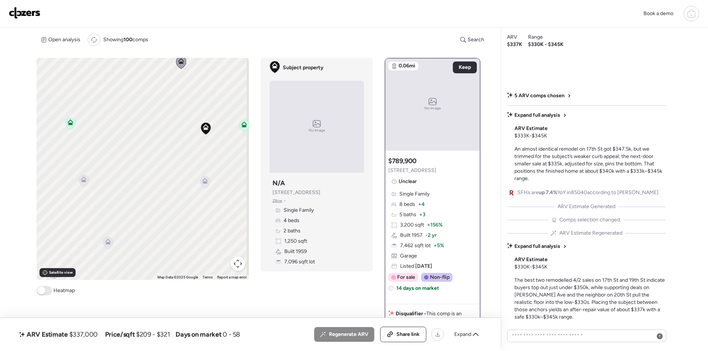
click at [82, 338] on span "$337,000" at bounding box center [83, 334] width 28 height 9
copy span "337,000"
drag, startPoint x: 409, startPoint y: 334, endPoint x: 407, endPoint y: 330, distance: 4.3
click at [409, 333] on span "Share link" at bounding box center [407, 334] width 23 height 7
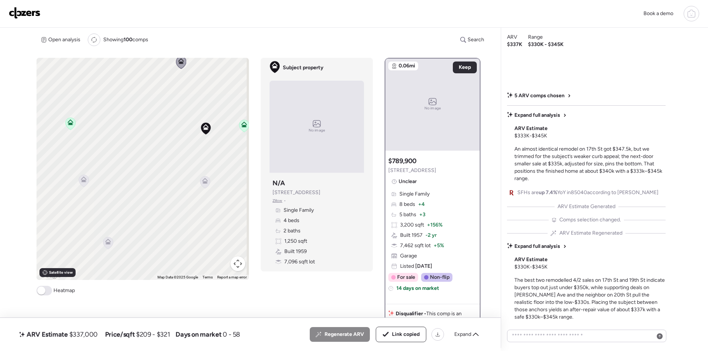
click at [20, 12] on img at bounding box center [25, 13] width 32 height 12
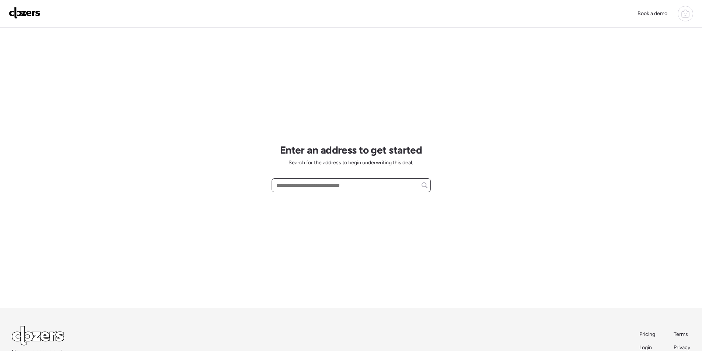
click at [305, 183] on input "text" at bounding box center [351, 185] width 153 height 10
paste input "**********"
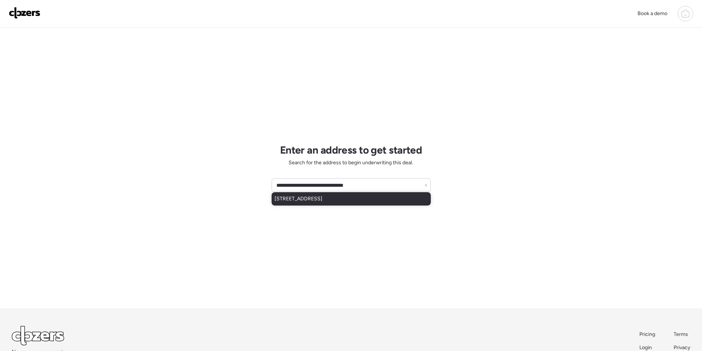
click at [312, 202] on span "2610 W Madison St, Phoenix, AZ, 85009" at bounding box center [299, 198] width 48 height 7
type input "**********"
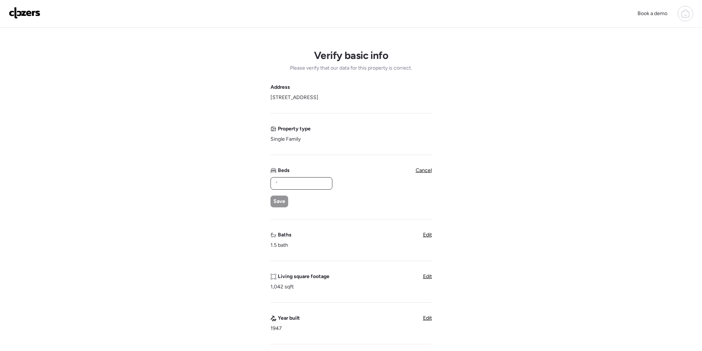
click at [276, 188] on input "text" at bounding box center [301, 183] width 55 height 10
type input "*"
click at [277, 205] on span "Save" at bounding box center [280, 201] width 12 height 7
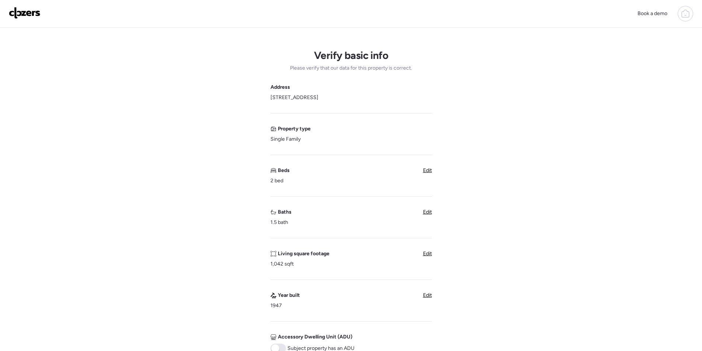
click at [429, 212] on span "Edit" at bounding box center [427, 212] width 9 height 6
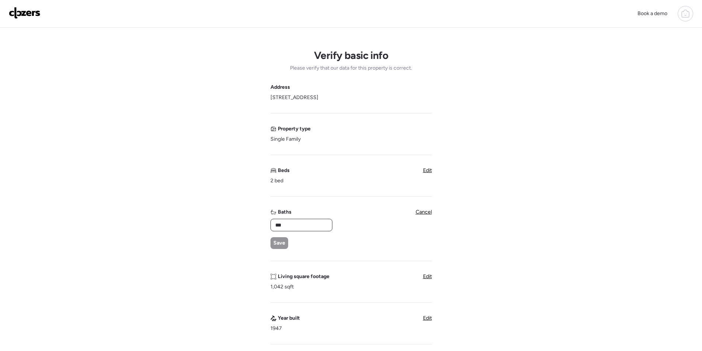
click at [312, 222] on input "***" at bounding box center [301, 225] width 55 height 10
type input "*"
click at [283, 242] on span "Save" at bounding box center [280, 243] width 12 height 7
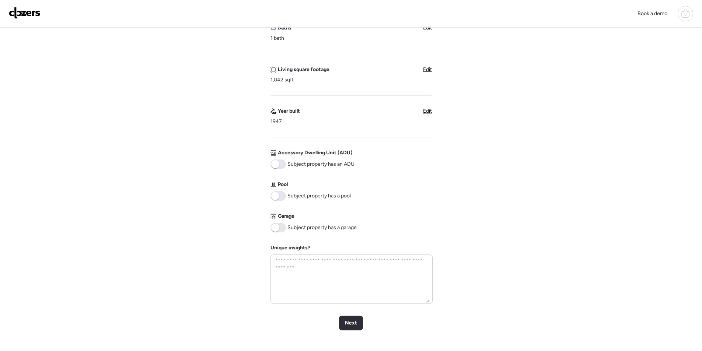
scroll to position [299, 0]
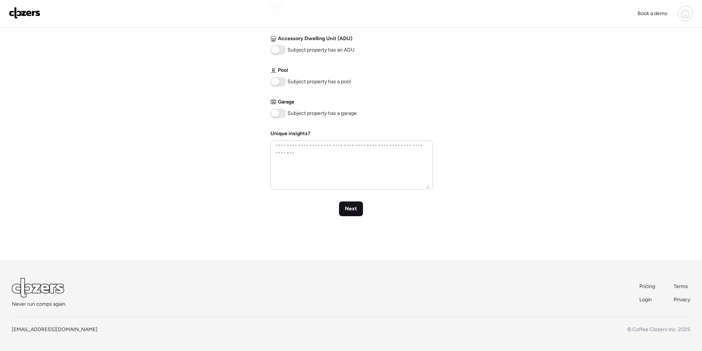
click at [354, 210] on span "Next" at bounding box center [351, 208] width 12 height 7
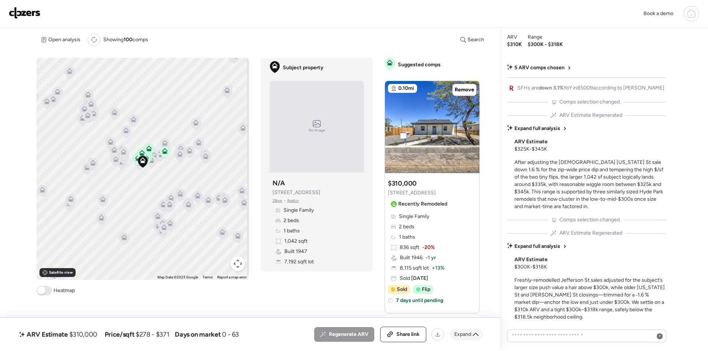
click at [458, 332] on span "Expand" at bounding box center [462, 334] width 17 height 7
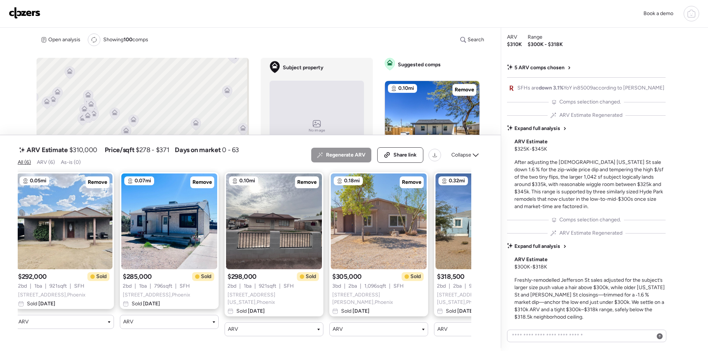
scroll to position [0, 181]
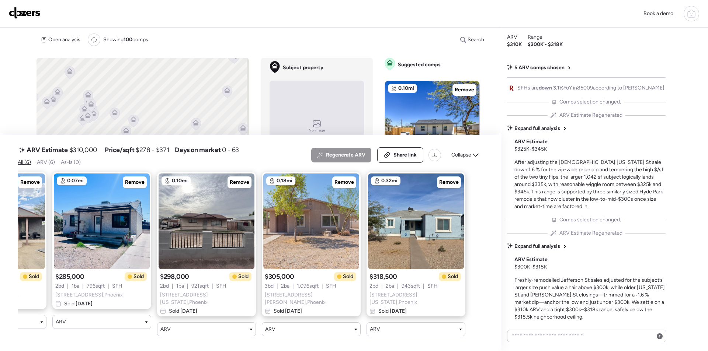
click at [473, 158] on icon at bounding box center [476, 155] width 6 height 6
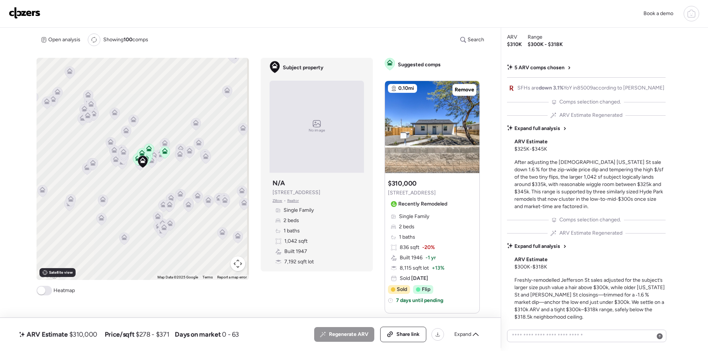
click at [88, 334] on span "$310,000" at bounding box center [83, 334] width 28 height 9
copy span "310,000"
click at [410, 331] on span "Share link" at bounding box center [407, 334] width 23 height 7
click at [26, 15] on img at bounding box center [25, 13] width 32 height 12
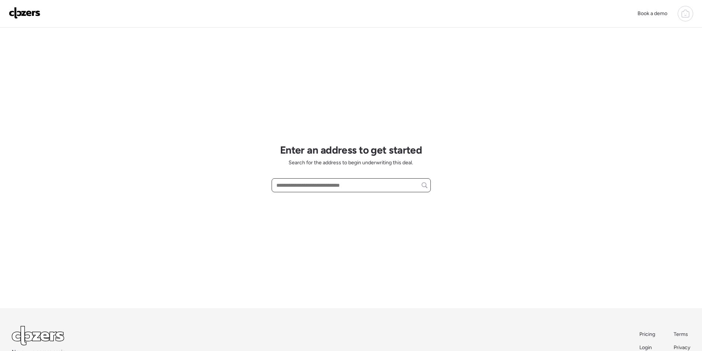
click at [296, 186] on input "text" at bounding box center [351, 185] width 153 height 10
paste input "**********"
click at [303, 188] on input "**********" at bounding box center [351, 185] width 153 height 10
click at [313, 185] on input "**********" at bounding box center [351, 185] width 153 height 10
click at [310, 187] on input "**********" at bounding box center [351, 185] width 153 height 10
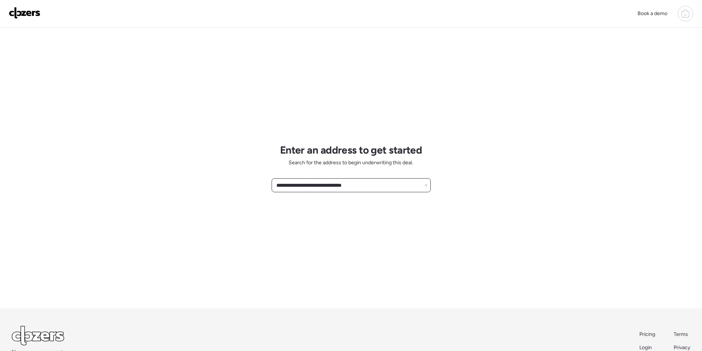
click at [312, 185] on input "**********" at bounding box center [351, 185] width 153 height 10
click at [366, 187] on input "**********" at bounding box center [351, 185] width 153 height 10
click at [291, 187] on input "**********" at bounding box center [351, 185] width 153 height 10
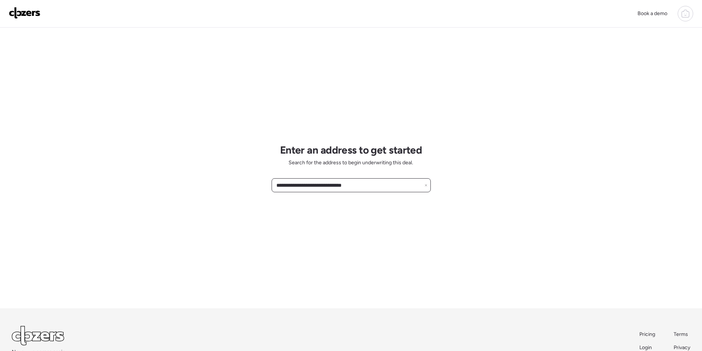
click at [291, 187] on input "**********" at bounding box center [351, 185] width 153 height 10
paste input "*"
click at [316, 186] on input "**********" at bounding box center [351, 185] width 153 height 10
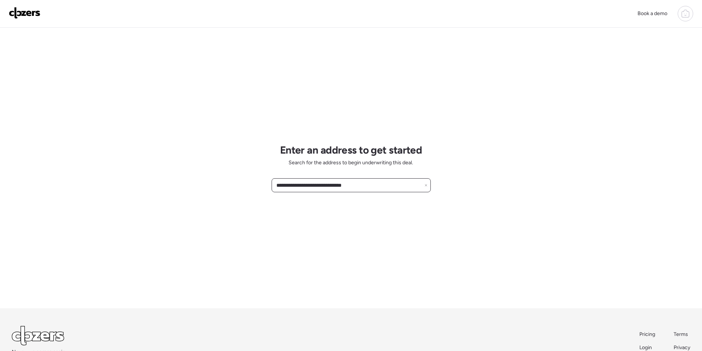
click at [316, 186] on input "**********" at bounding box center [351, 185] width 153 height 10
paste input "text"
click at [310, 199] on span "[STREET_ADDRESS]" at bounding box center [299, 198] width 48 height 7
type input "**********"
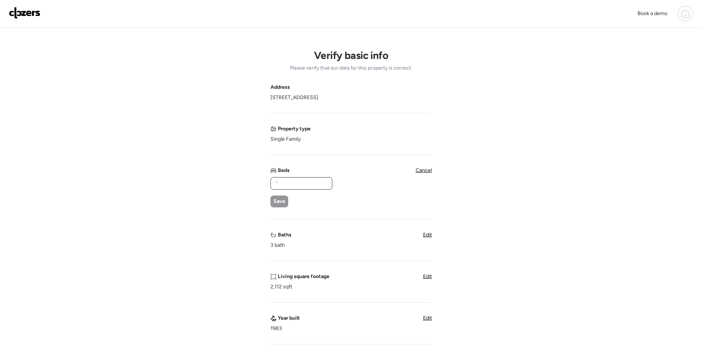
drag, startPoint x: 287, startPoint y: 182, endPoint x: 283, endPoint y: 195, distance: 13.5
click at [287, 182] on input "text" at bounding box center [301, 183] width 55 height 10
type input "*"
click at [277, 208] on div "Address [STREET_ADDRESS] Property type Single Family Beds * Save Cancel Baths 3…" at bounding box center [351, 298] width 161 height 428
click at [278, 202] on span "Save" at bounding box center [280, 201] width 12 height 7
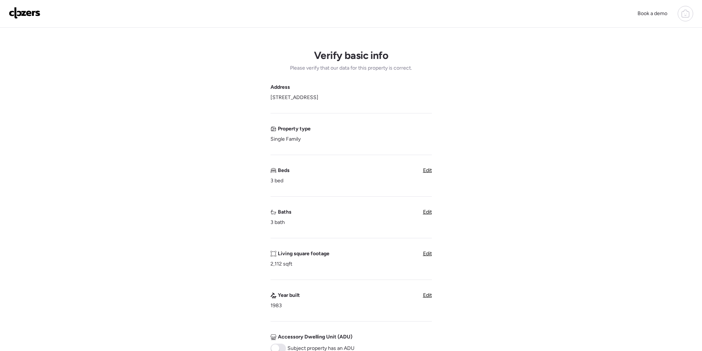
drag, startPoint x: 427, startPoint y: 213, endPoint x: 378, endPoint y: 213, distance: 49.8
click at [427, 214] on span "Edit" at bounding box center [427, 212] width 9 height 6
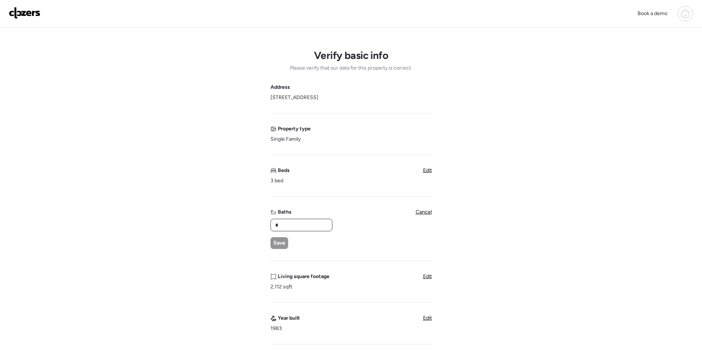
click at [299, 222] on input "*" at bounding box center [301, 225] width 55 height 10
click at [298, 223] on input "*" at bounding box center [301, 225] width 55 height 10
type input "*"
click at [267, 244] on div "Verify basic info Please verify that our data for this property is correct. Add…" at bounding box center [351, 305] width 691 height 555
click at [275, 242] on span "Save" at bounding box center [280, 243] width 12 height 7
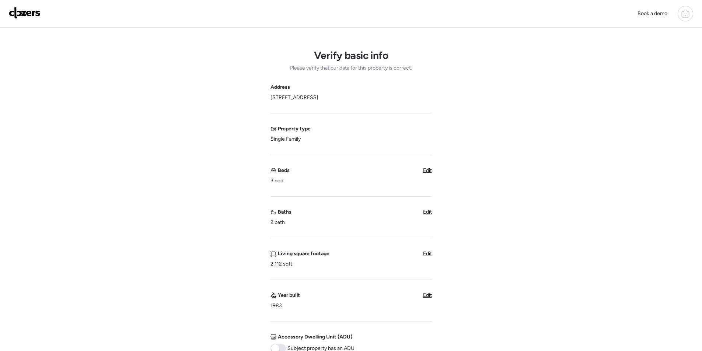
scroll to position [184, 0]
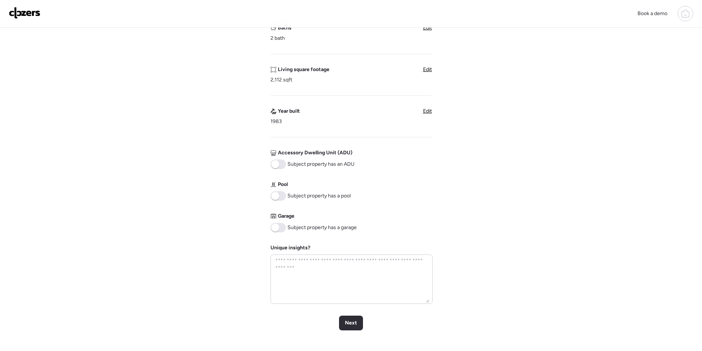
click at [278, 222] on div "Garage Subject property has a garage" at bounding box center [314, 223] width 86 height 20
click at [280, 229] on span at bounding box center [278, 228] width 15 height 10
click at [347, 326] on span "Next" at bounding box center [351, 323] width 12 height 7
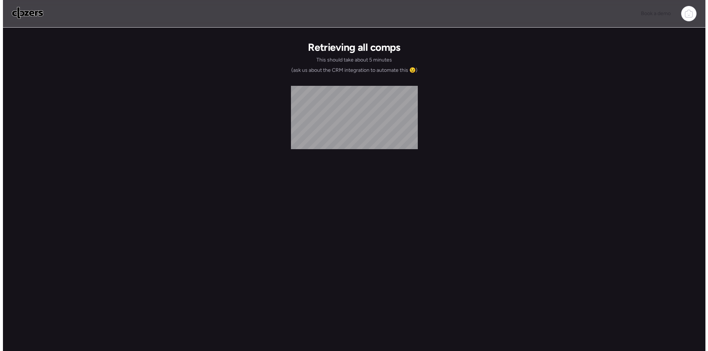
scroll to position [0, 0]
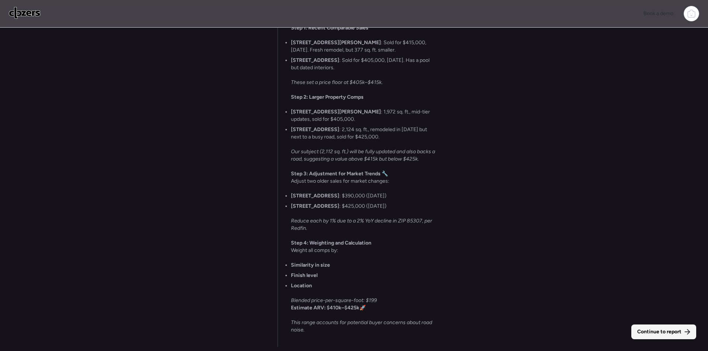
click at [664, 330] on span "Continue to report" at bounding box center [659, 332] width 44 height 7
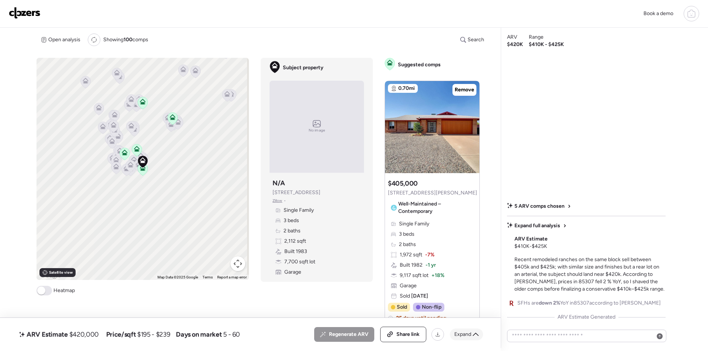
click at [461, 336] on span "Expand" at bounding box center [462, 334] width 17 height 7
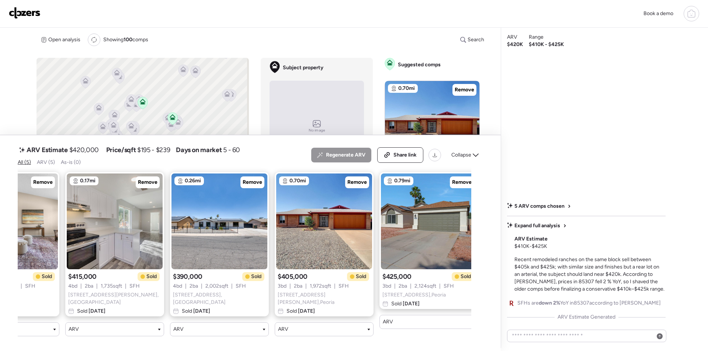
scroll to position [0, 76]
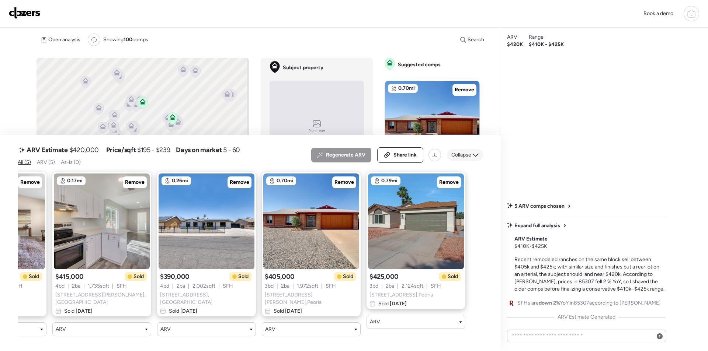
click at [469, 161] on div "Collapse" at bounding box center [465, 155] width 36 height 12
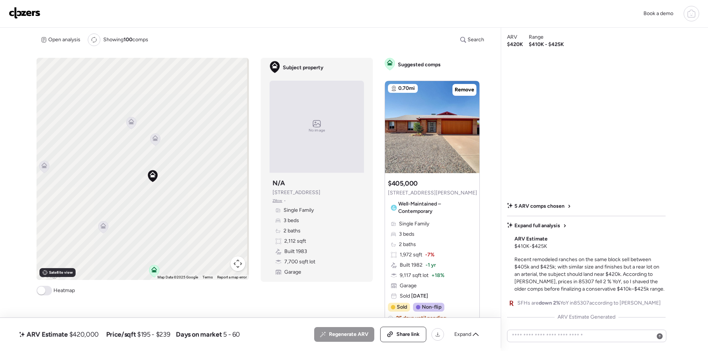
click at [157, 142] on icon at bounding box center [155, 139] width 10 height 12
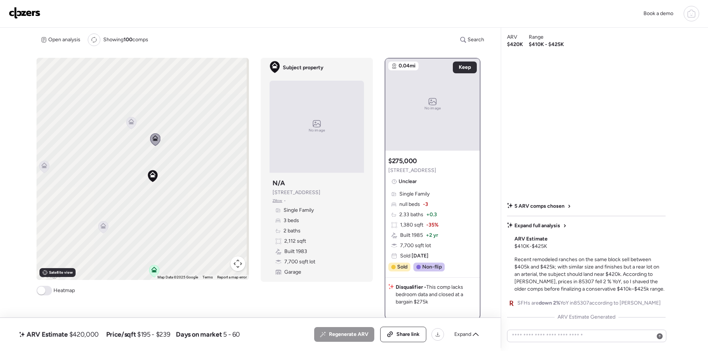
click at [126, 121] on icon at bounding box center [131, 123] width 10 height 12
drag, startPoint x: 132, startPoint y: 171, endPoint x: 140, endPoint y: 152, distance: 20.8
click at [140, 152] on div "To activate drag with keyboard, press Alt + Enter. Once in keyboard drag state,…" at bounding box center [143, 169] width 212 height 222
click at [114, 207] on icon at bounding box center [113, 204] width 10 height 12
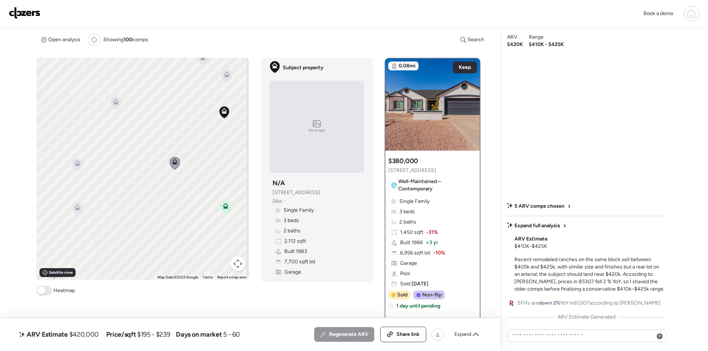
drag, startPoint x: 111, startPoint y: 232, endPoint x: 140, endPoint y: 199, distance: 43.6
click at [167, 191] on div "To activate drag with keyboard, press Alt + Enter. Once in keyboard drag state,…" at bounding box center [143, 169] width 212 height 222
click at [78, 168] on icon at bounding box center [78, 165] width 10 height 12
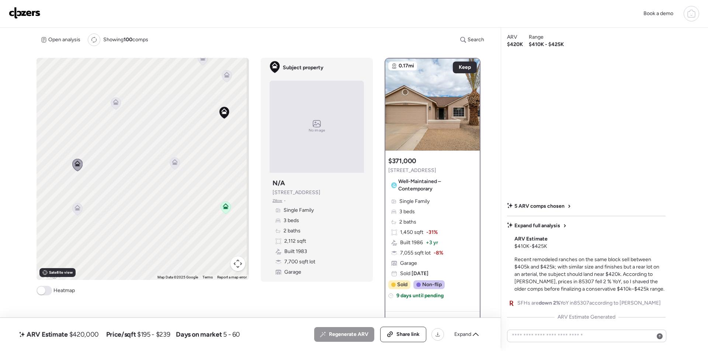
click at [80, 207] on icon at bounding box center [78, 209] width 10 height 12
click at [78, 208] on icon at bounding box center [77, 208] width 6 height 6
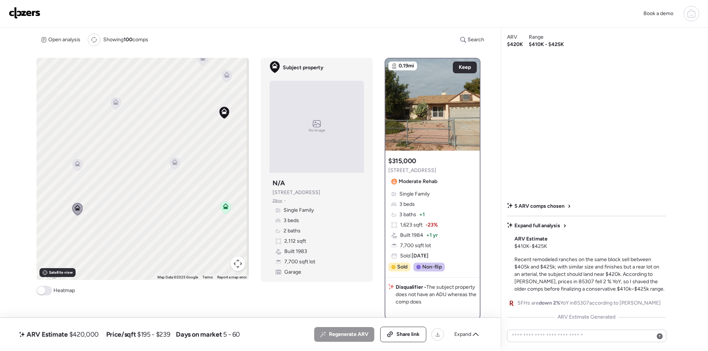
click at [76, 194] on div "To activate drag with keyboard, press Alt + Enter. Once in keyboard drag state,…" at bounding box center [143, 169] width 212 height 222
click at [113, 94] on icon at bounding box center [112, 92] width 10 height 12
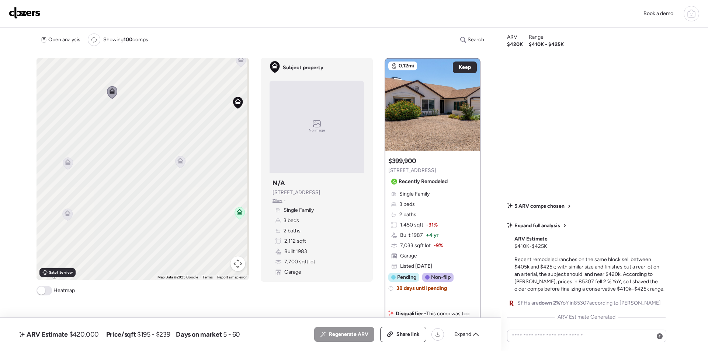
click at [84, 336] on span "$420,000" at bounding box center [83, 334] width 29 height 9
copy span "420,000"
click at [394, 333] on div "Share link" at bounding box center [403, 334] width 45 height 15
click at [39, 17] on img at bounding box center [25, 13] width 32 height 12
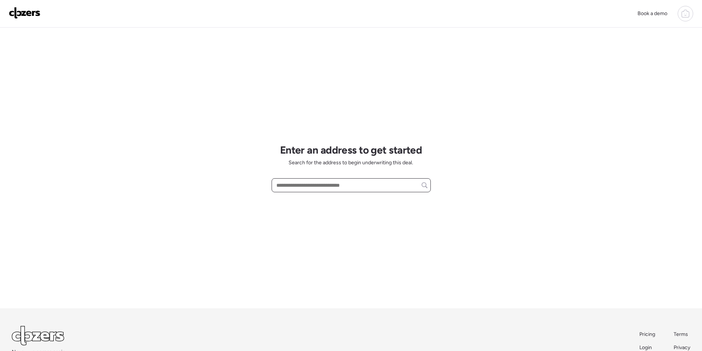
click at [318, 185] on input "text" at bounding box center [351, 185] width 153 height 10
paste input "**********"
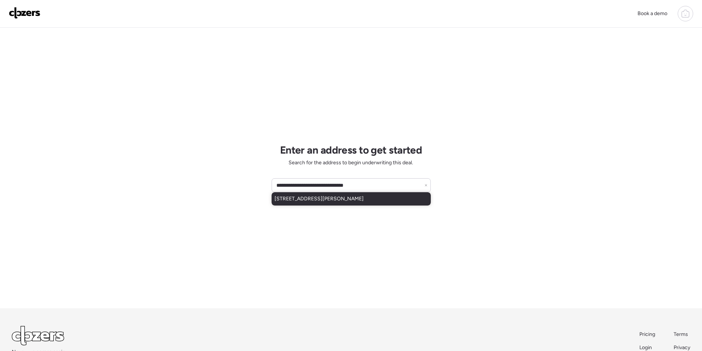
click at [311, 200] on span "[STREET_ADDRESS][PERSON_NAME]" at bounding box center [319, 198] width 89 height 7
type input "**********"
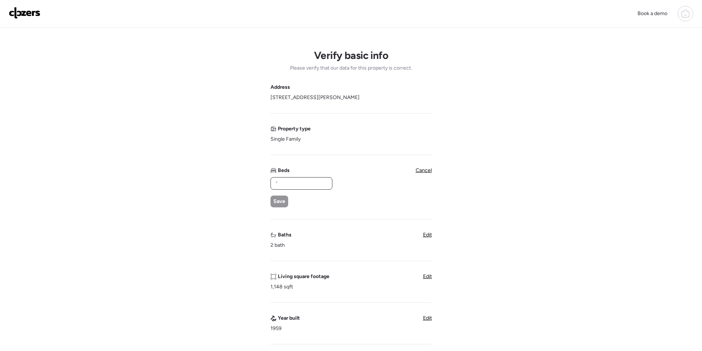
click at [295, 186] on input "text" at bounding box center [301, 183] width 55 height 10
type input "*"
click at [281, 201] on span "Save" at bounding box center [280, 201] width 12 height 7
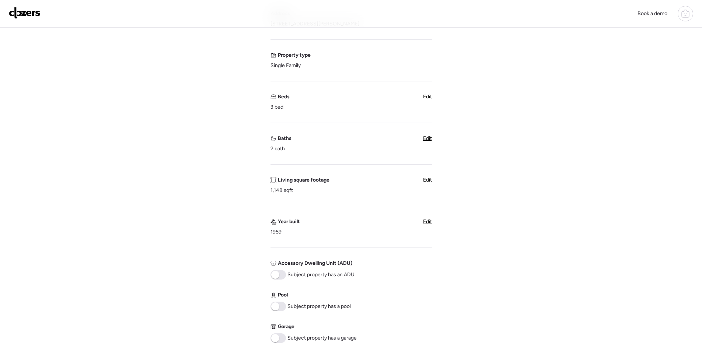
scroll to position [258, 0]
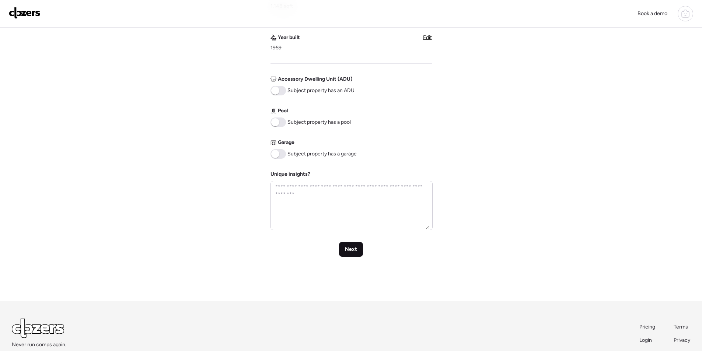
click at [348, 246] on span "Next" at bounding box center [351, 249] width 12 height 7
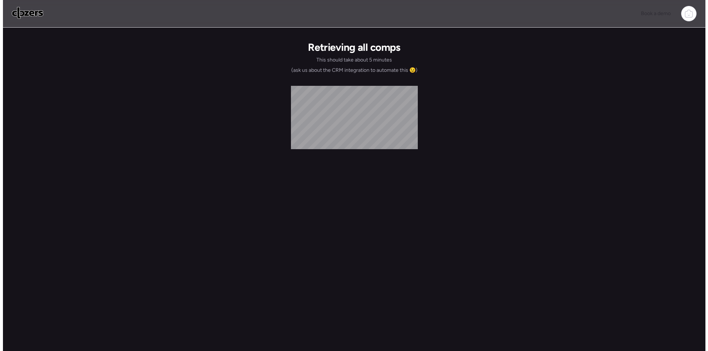
scroll to position [0, 0]
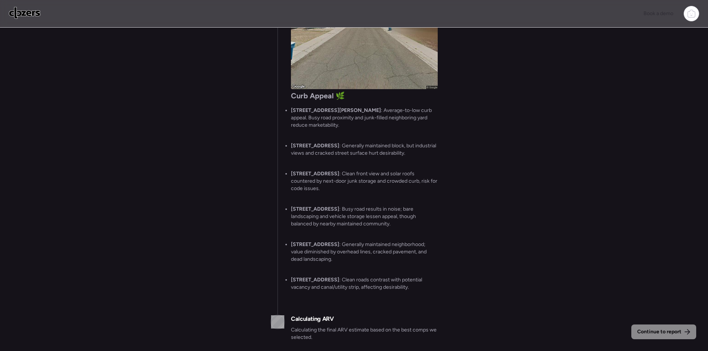
click at [143, 199] on div "Continue to report Gathering all comps... I found 100 possible comps near [STRE…" at bounding box center [354, 191] width 708 height 326
